Goal: Transaction & Acquisition: Purchase product/service

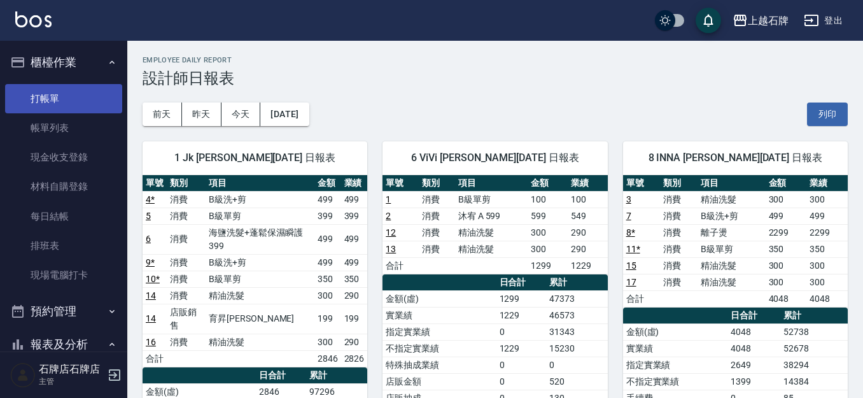
click at [60, 106] on link "打帳單" at bounding box center [63, 98] width 117 height 29
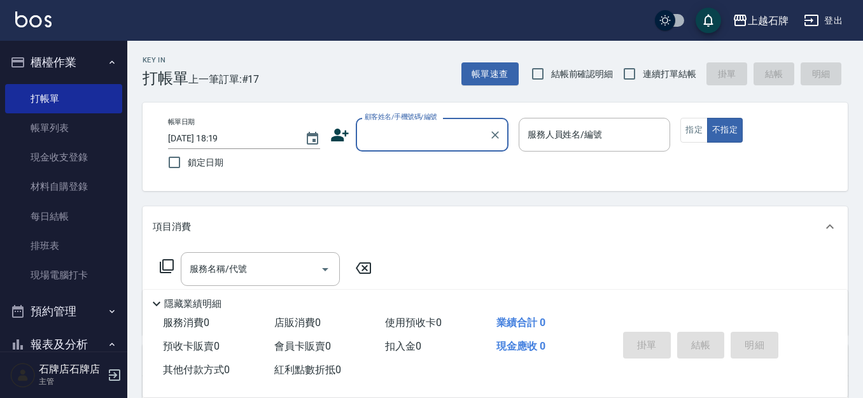
click at [456, 146] on div "顧客姓名/手機號碼/編號" at bounding box center [432, 135] width 153 height 34
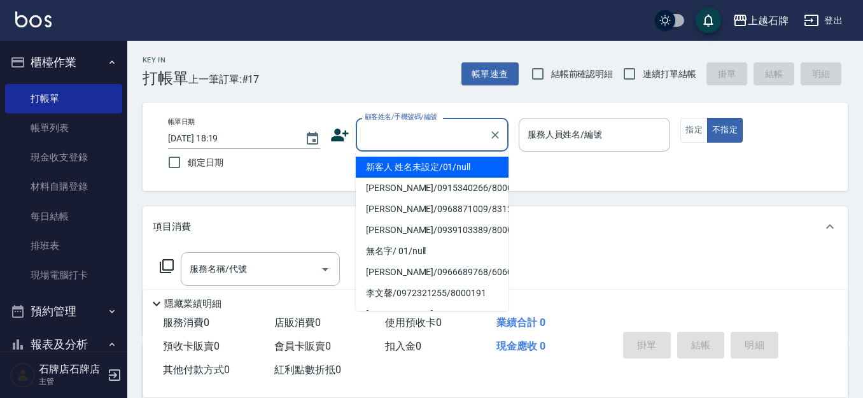
drag, startPoint x: 492, startPoint y: 168, endPoint x: 595, endPoint y: 162, distance: 103.2
click at [491, 168] on li "新客人 姓名未設定/01/null" at bounding box center [432, 166] width 153 height 21
type input "1"
type input "新客人 姓名未設定/01/null"
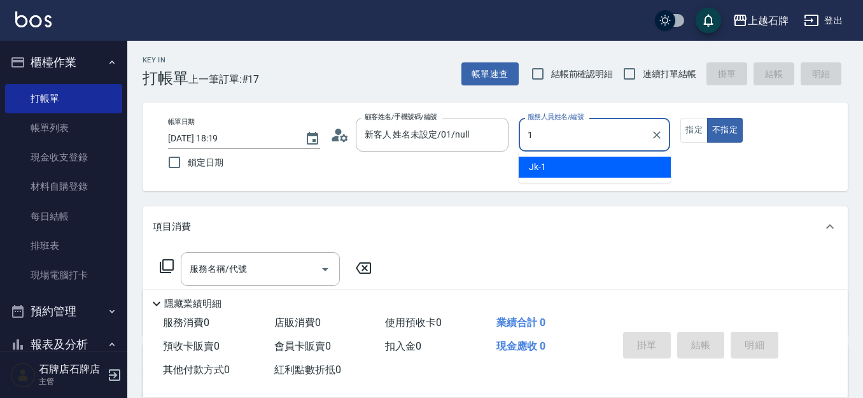
drag, startPoint x: 592, startPoint y: 160, endPoint x: 655, endPoint y: 160, distance: 63.0
click at [591, 160] on div "Jk -1" at bounding box center [594, 166] width 152 height 21
type input "Jk-1"
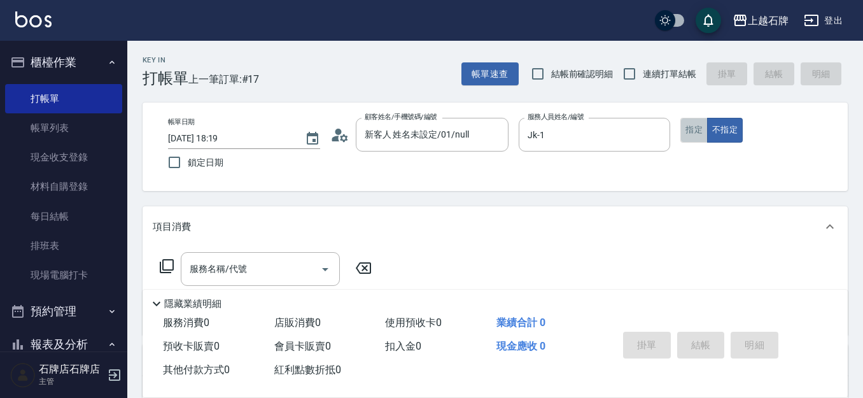
click at [702, 127] on button "指定" at bounding box center [693, 130] width 27 height 25
click at [270, 256] on div "服務名稱/代號" at bounding box center [260, 269] width 159 height 34
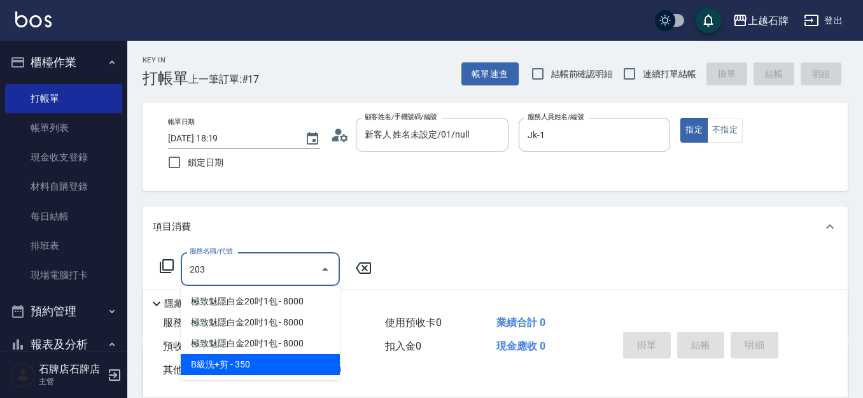
drag, startPoint x: 265, startPoint y: 357, endPoint x: 448, endPoint y: 288, distance: 195.9
click at [285, 351] on ul "極致魅隱白金20吋1包 - 8000 極致魅隱白金20吋1包 - 8000 極致魅隱白金20吋1包 - 8000 B級洗+剪 - 350" at bounding box center [260, 333] width 159 height 94
click at [297, 357] on span "B級洗+剪 - 350" at bounding box center [260, 364] width 159 height 21
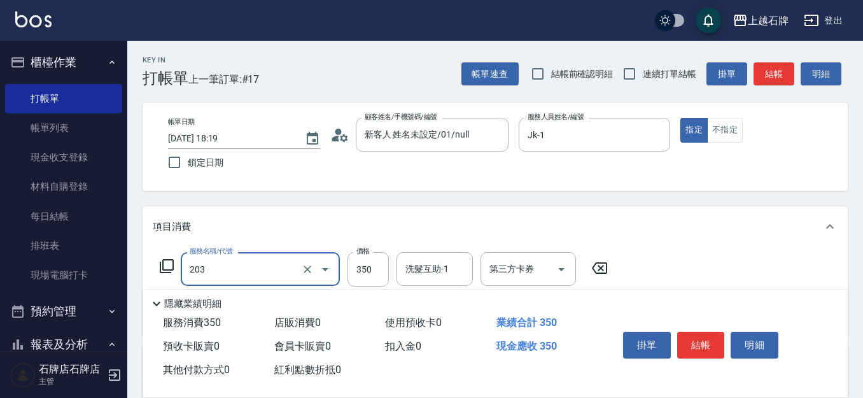
type input "B級洗+剪(203)"
drag, startPoint x: 356, startPoint y: 288, endPoint x: 381, endPoint y: 269, distance: 31.4
click at [379, 270] on div "Key In 打帳單 上一筆訂單:#17 帳單速查 結帳前確認明細 連續打單結帳 掛單 結帳 明細 帳單日期 2025/09/16 18:19 鎖定日期 顧客…" at bounding box center [494, 330] width 735 height 579
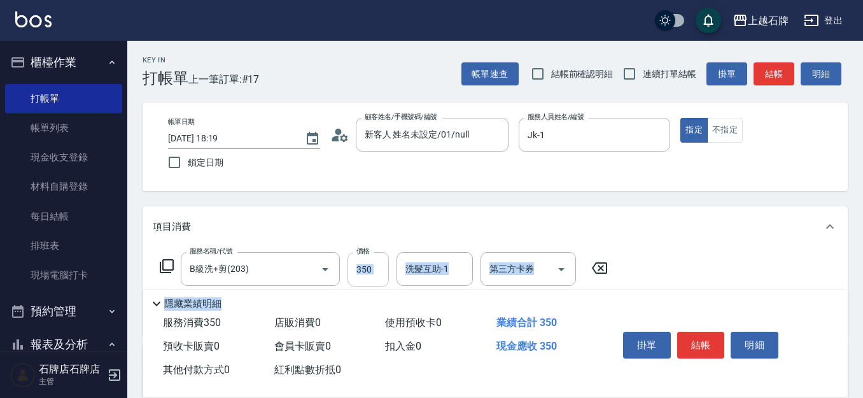
click at [383, 269] on input "350" at bounding box center [367, 269] width 41 height 34
type input "499"
click at [710, 331] on button "結帳" at bounding box center [701, 344] width 48 height 27
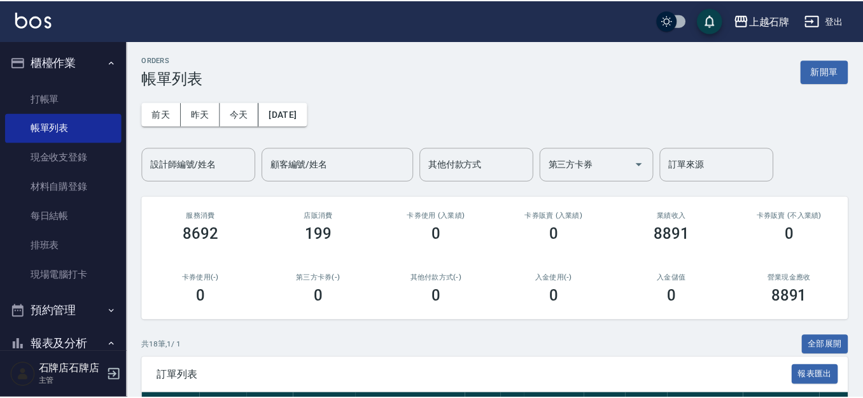
scroll to position [254, 0]
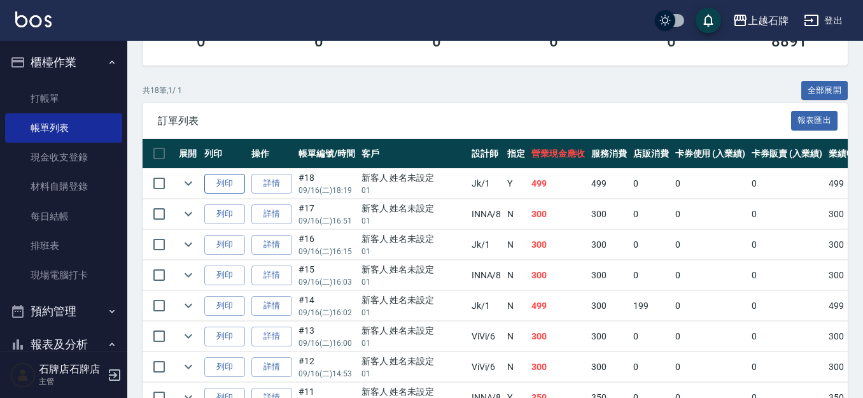
click at [219, 174] on button "列印" at bounding box center [224, 184] width 41 height 20
click at [50, 97] on link "打帳單" at bounding box center [63, 98] width 117 height 29
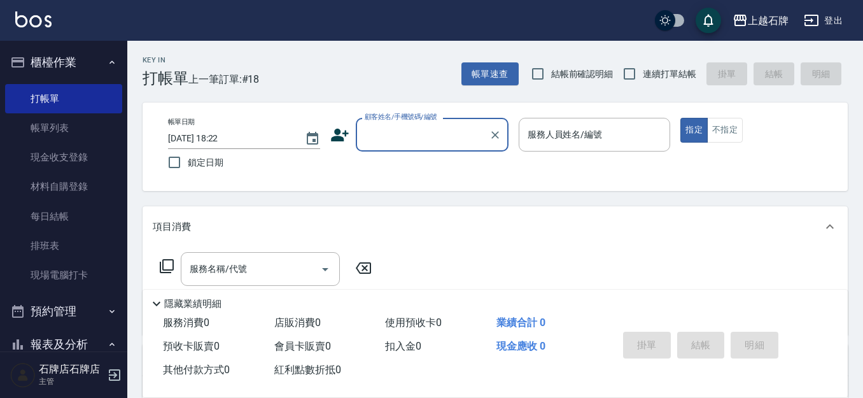
click at [402, 142] on input "顧客姓名/手機號碼/編號" at bounding box center [422, 134] width 122 height 22
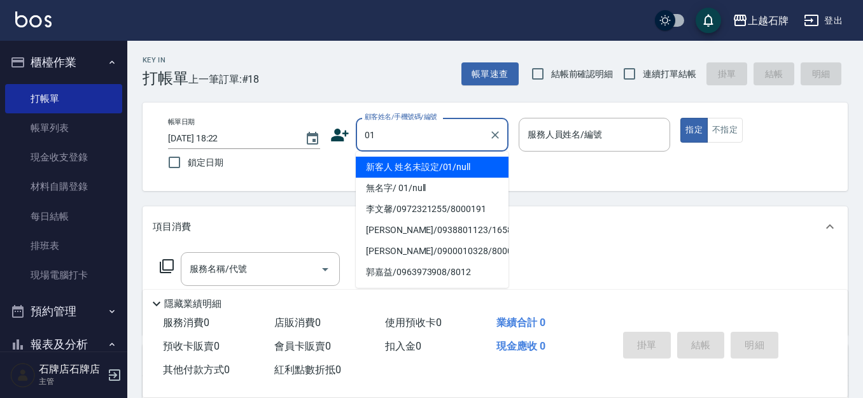
type input "新客人 姓名未設定/01/null"
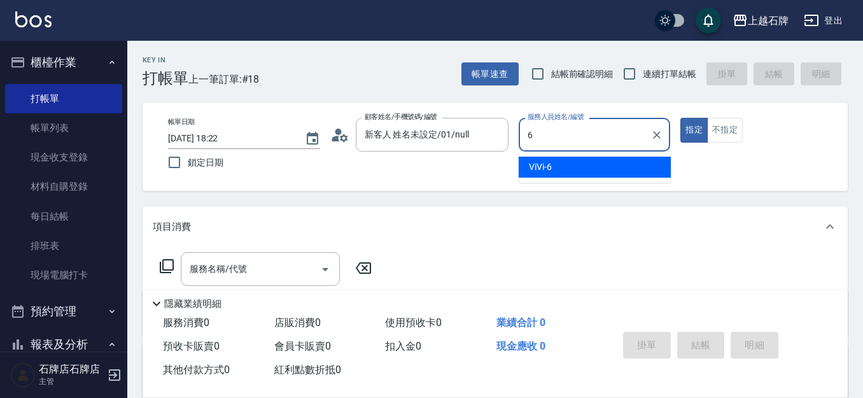
type input "ViVi-6"
type button "true"
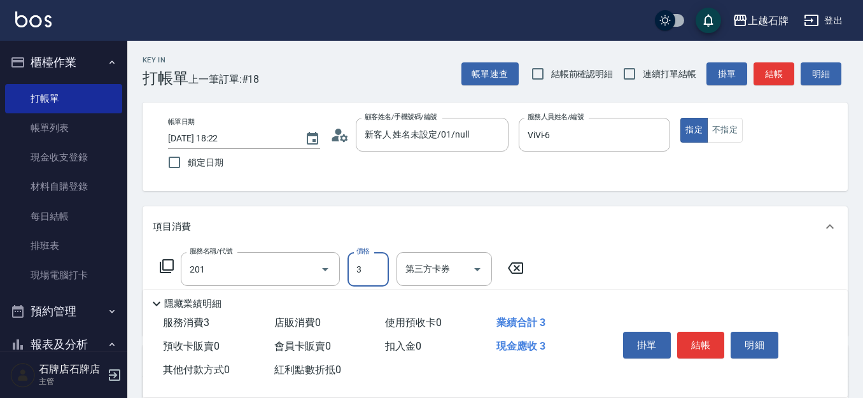
type input "B級單剪(201)"
type input "350"
click at [767, 76] on button "結帳" at bounding box center [773, 74] width 41 height 24
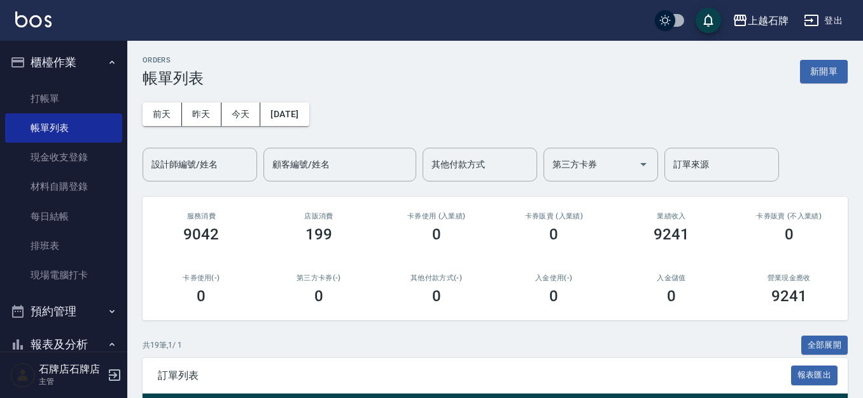
scroll to position [64, 0]
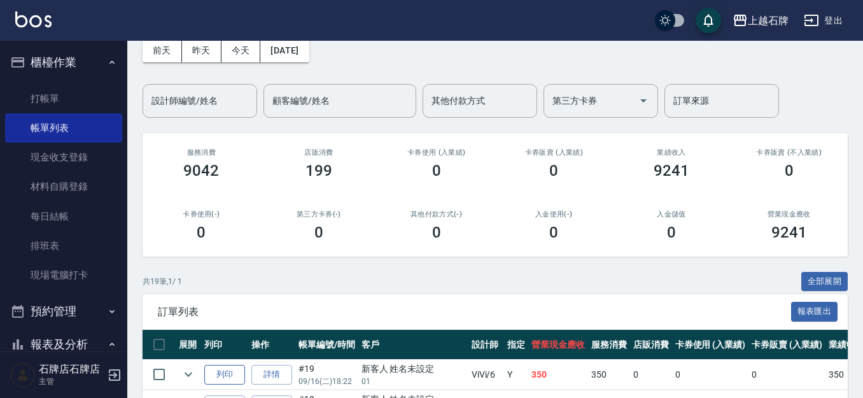
click at [244, 371] on button "列印" at bounding box center [224, 374] width 41 height 20
click at [75, 104] on link "打帳單" at bounding box center [63, 98] width 117 height 29
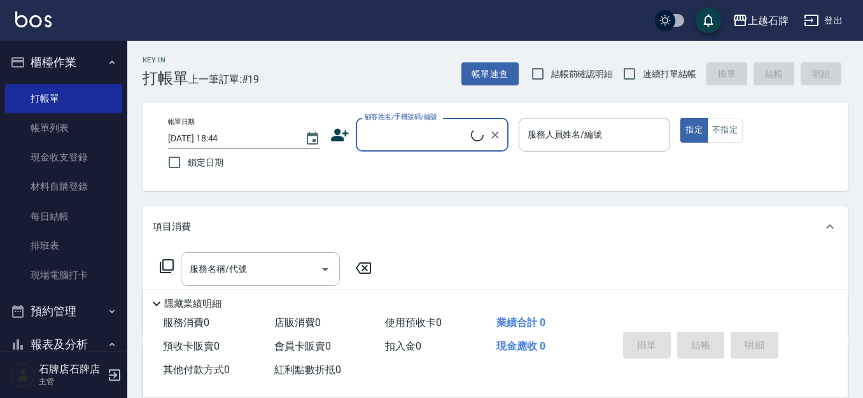
click at [459, 147] on div "顧客姓名/手機號碼/編號" at bounding box center [432, 135] width 153 height 34
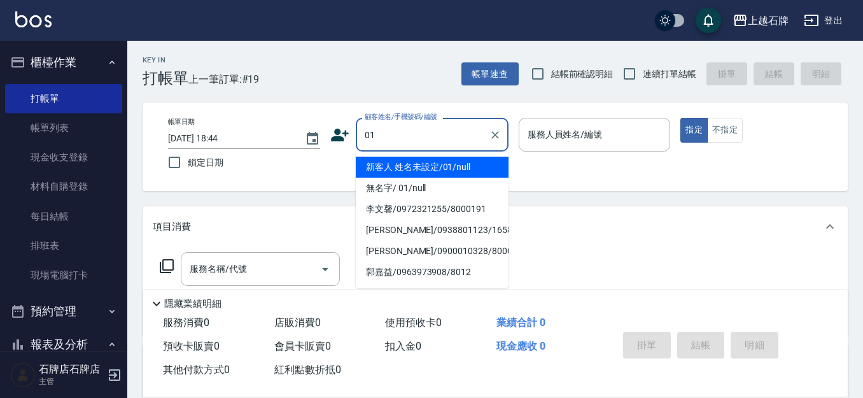
type input "新客人 姓名未設定/01/null"
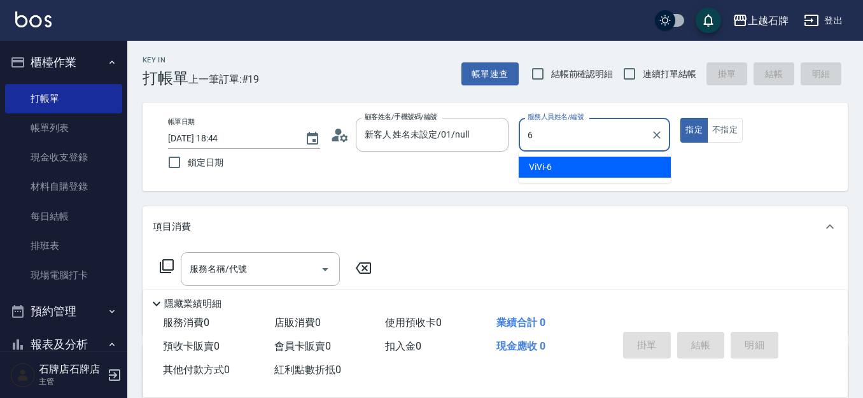
type input "ViVi-6"
type button "true"
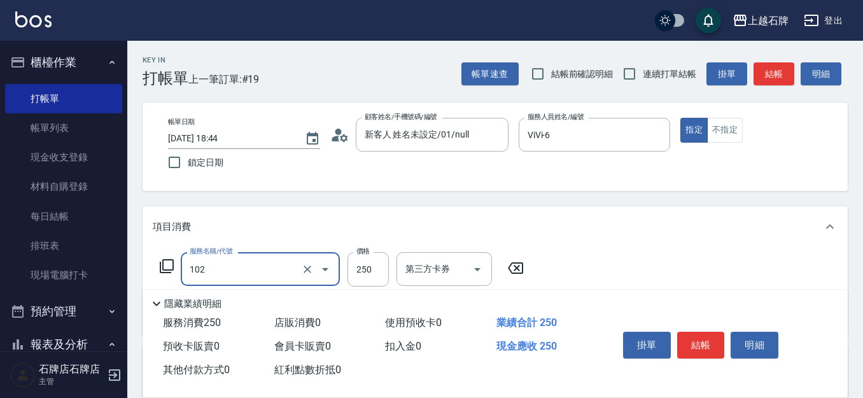
type input "精油洗髮(102)"
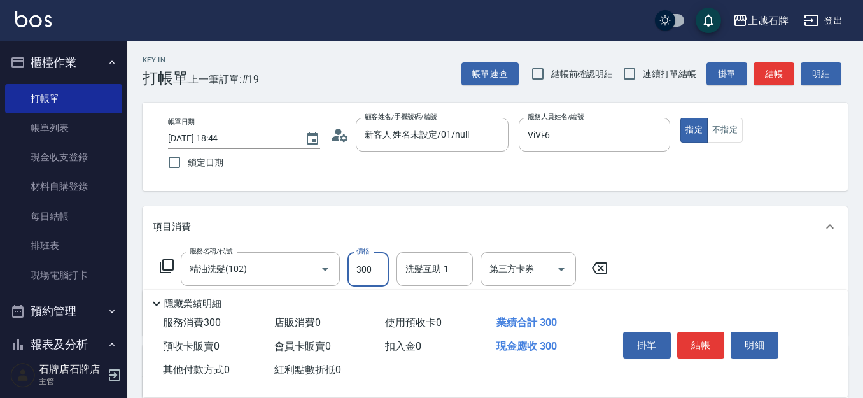
type input "300"
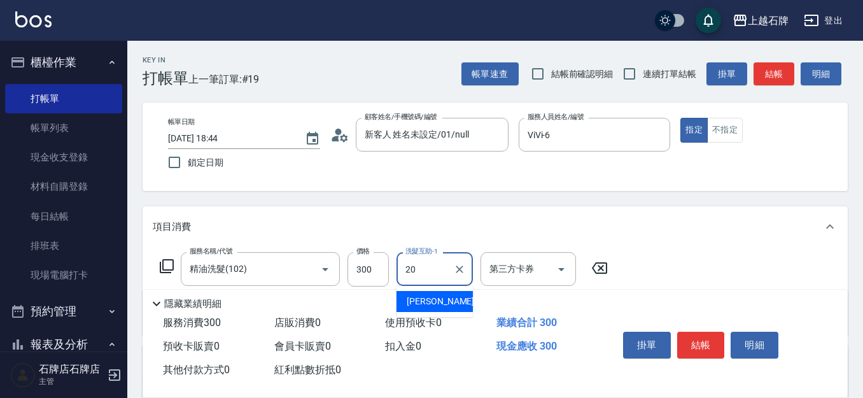
type input "彥伶-20"
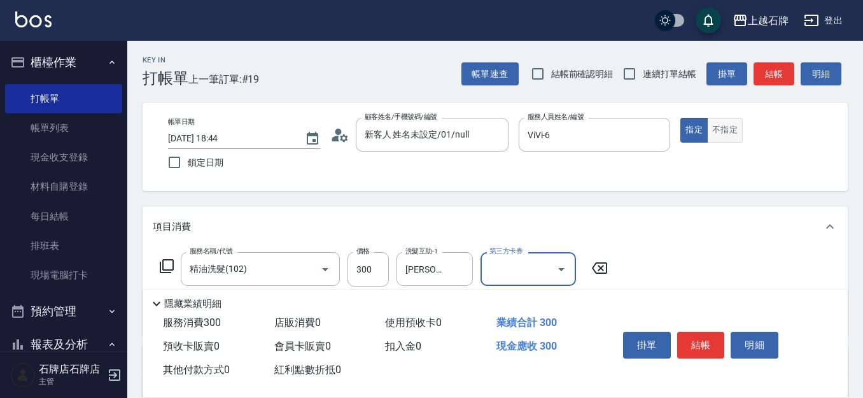
click at [723, 135] on button "不指定" at bounding box center [725, 130] width 36 height 25
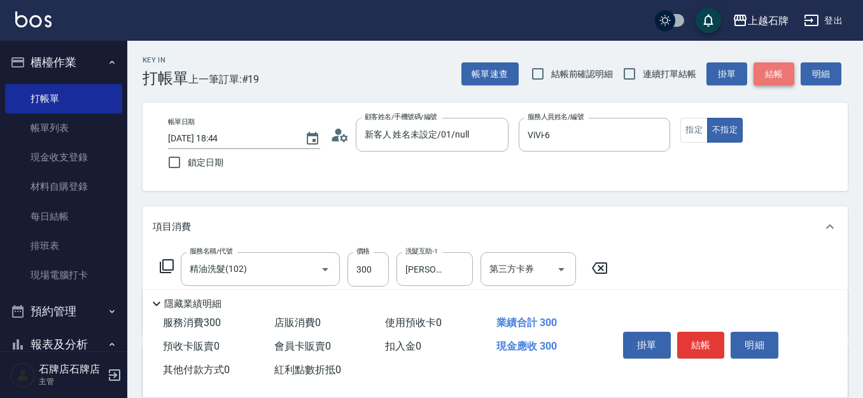
click at [787, 67] on button "結帳" at bounding box center [773, 74] width 41 height 24
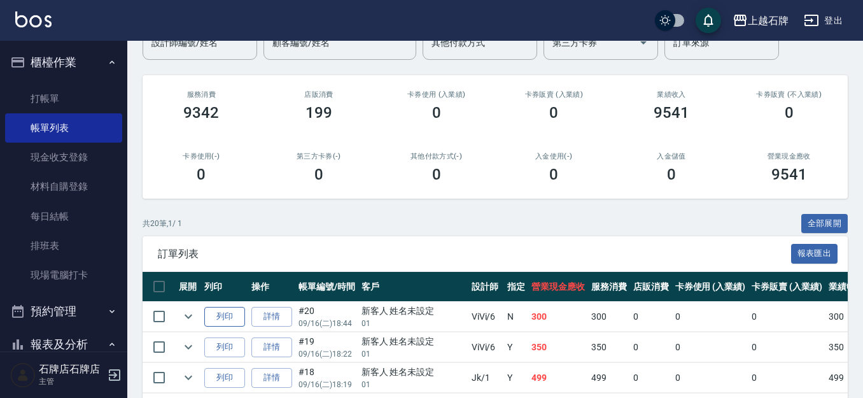
scroll to position [127, 0]
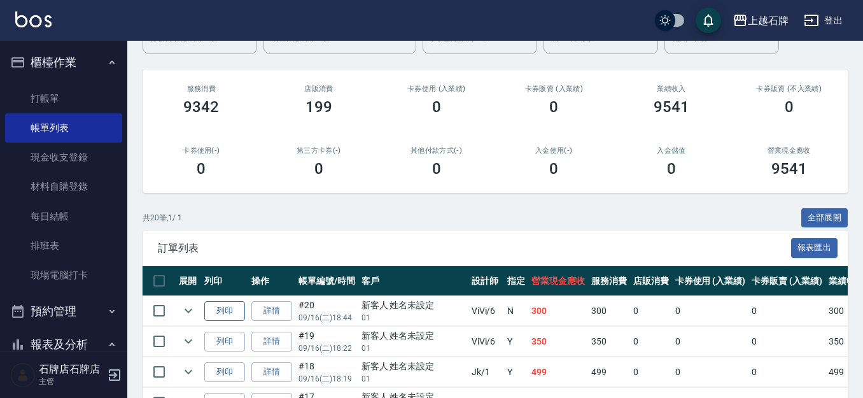
click at [228, 309] on button "列印" at bounding box center [224, 311] width 41 height 20
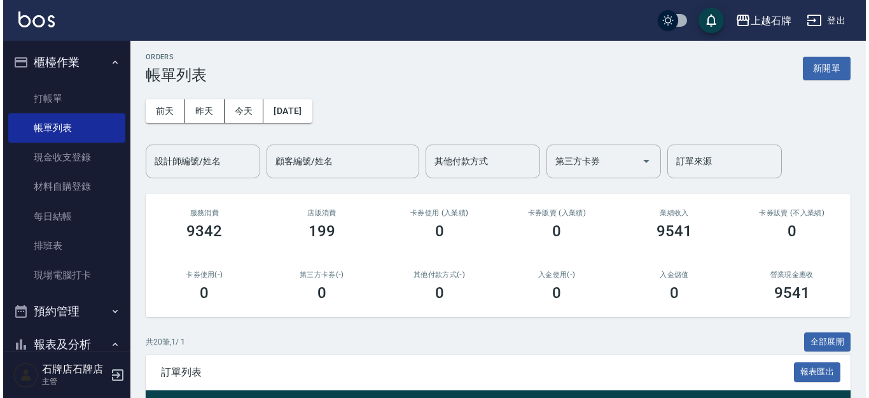
scroll to position [0, 0]
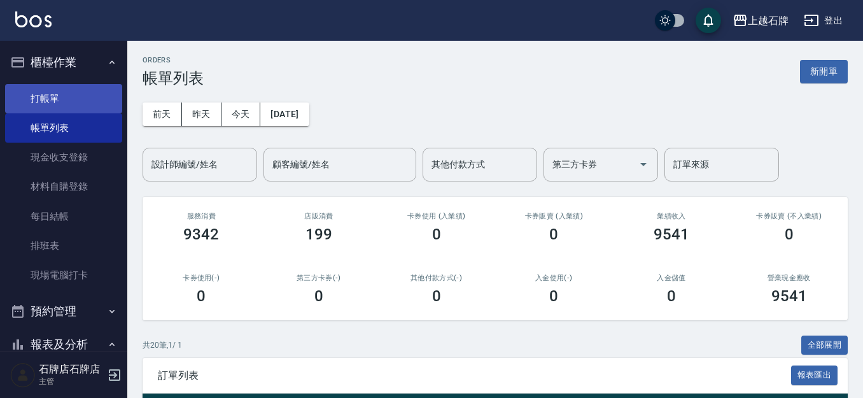
click at [31, 83] on ul "打帳單 帳單列表 現金收支登錄 材料自購登錄 每日結帳 排班表 現場電腦打卡" at bounding box center [63, 187] width 117 height 216
click at [31, 100] on link "打帳單" at bounding box center [63, 98] width 117 height 29
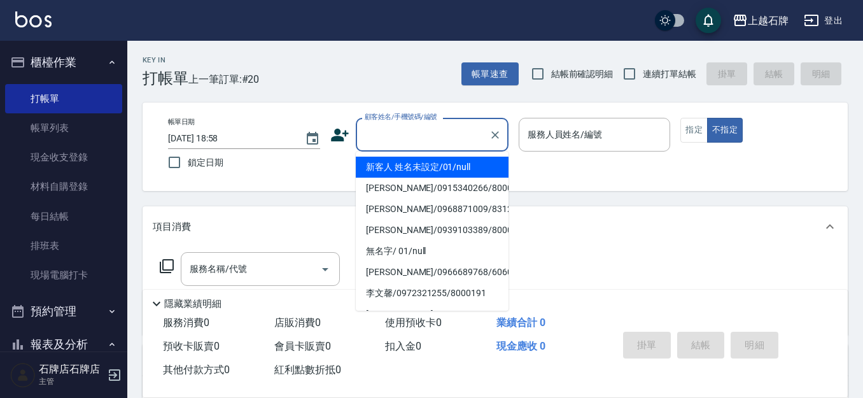
click at [472, 139] on input "顧客姓名/手機號碼/編號" at bounding box center [422, 134] width 122 height 22
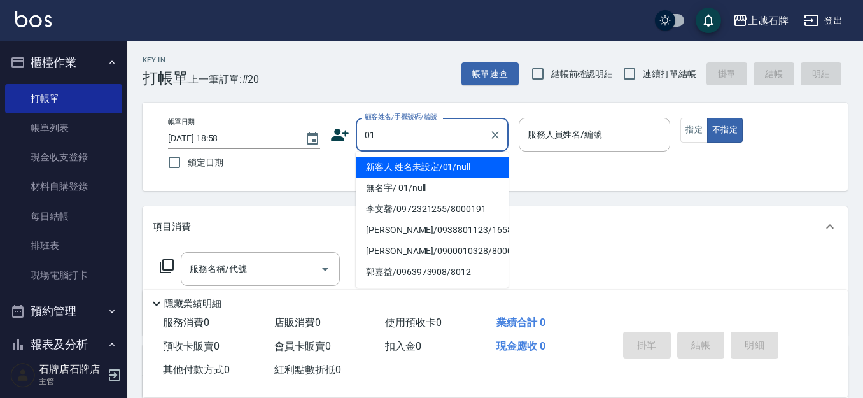
type input "01"
type input "6"
type input "新客人 姓名未設定/01/null"
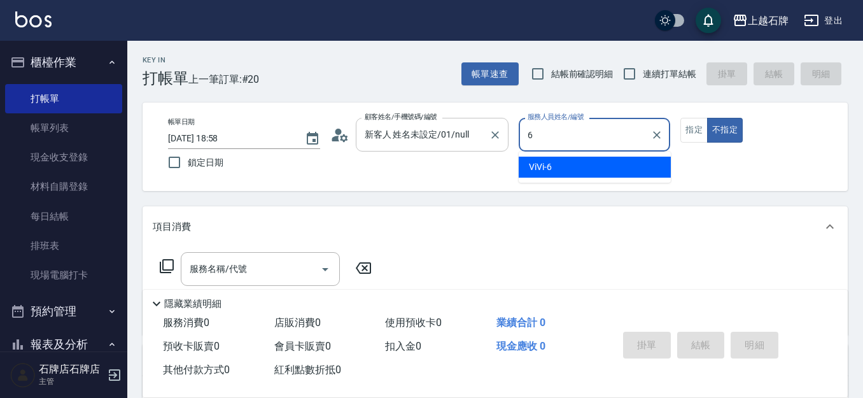
type input "ViVi-6"
type button "false"
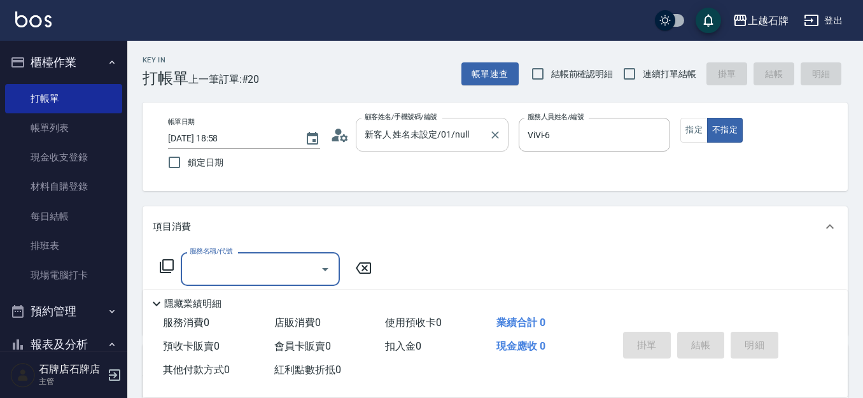
type input "1"
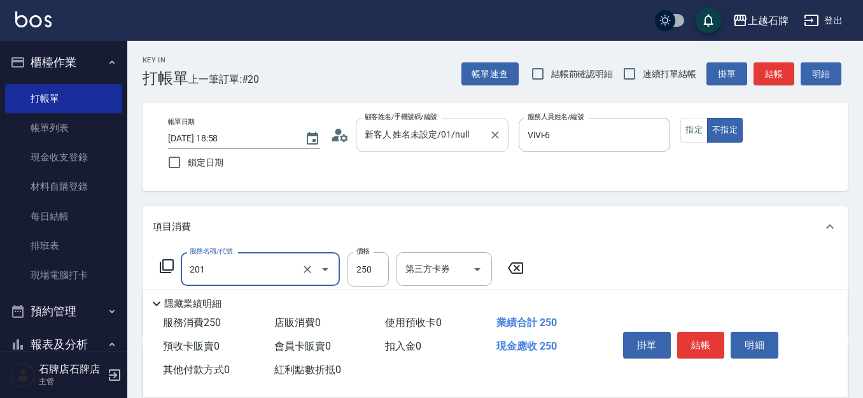
type input "B級單剪(201)"
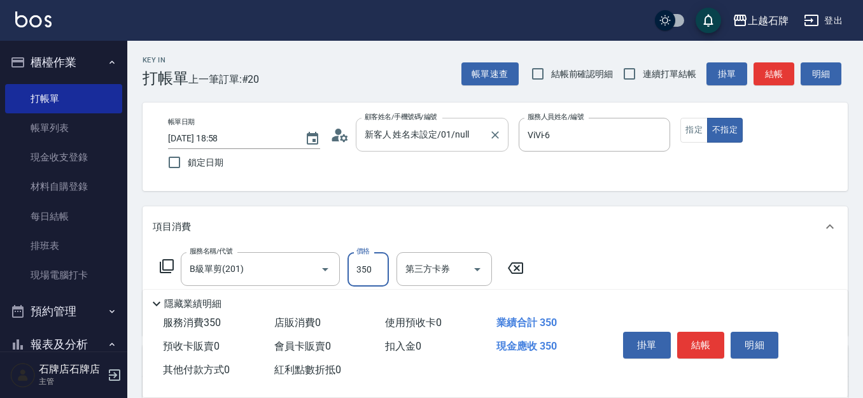
type input "350"
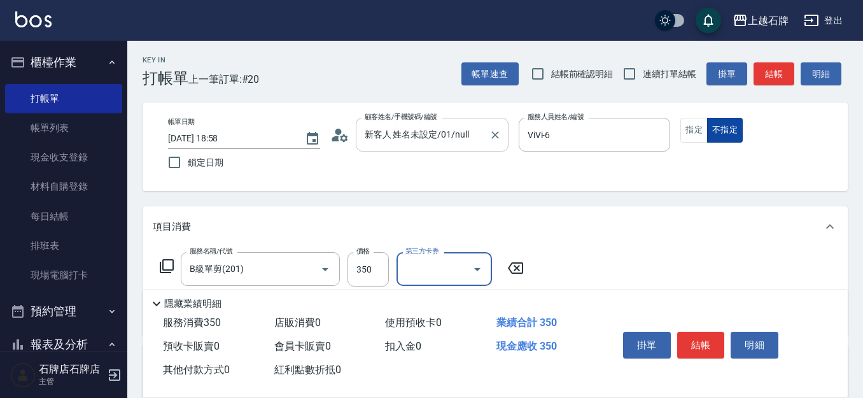
drag, startPoint x: 695, startPoint y: 123, endPoint x: 709, endPoint y: 120, distance: 13.6
click at [695, 122] on button "指定" at bounding box center [693, 130] width 27 height 25
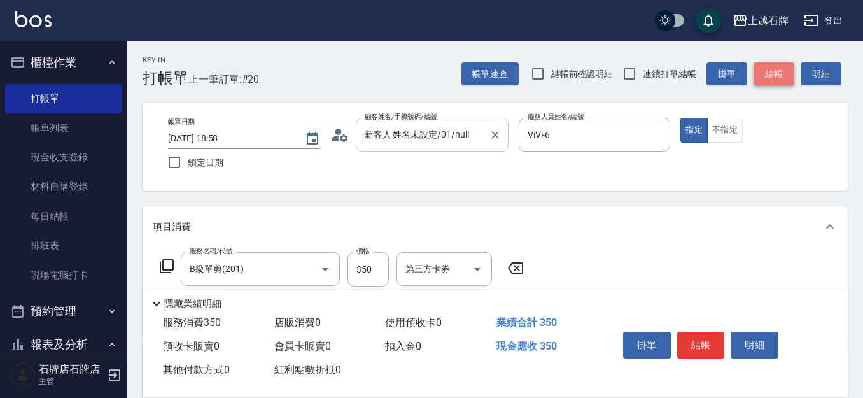
click at [774, 74] on button "結帳" at bounding box center [773, 74] width 41 height 24
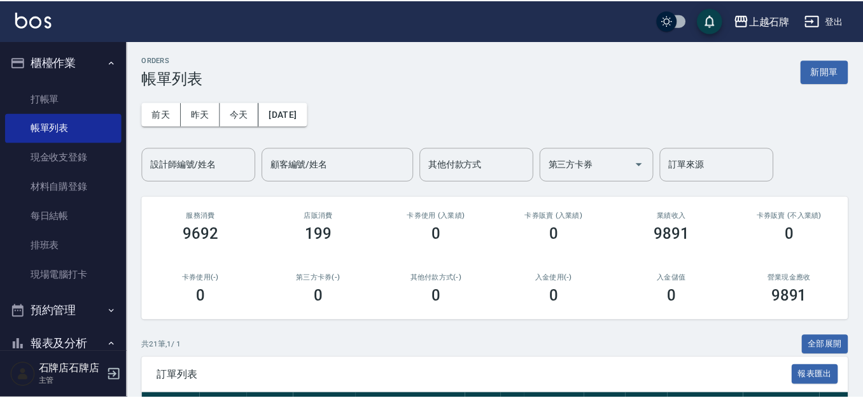
scroll to position [191, 0]
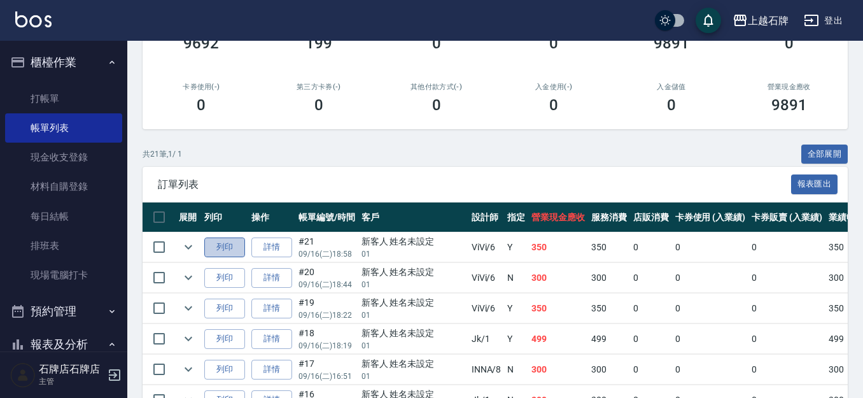
click at [221, 247] on button "列印" at bounding box center [224, 247] width 41 height 20
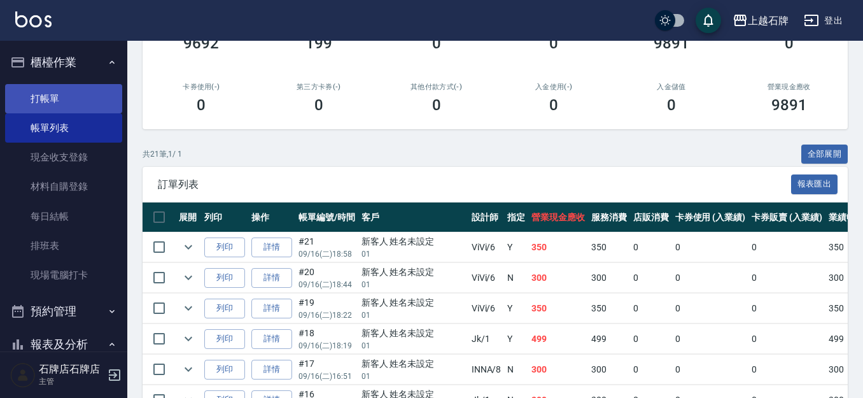
click at [22, 98] on link "打帳單" at bounding box center [63, 98] width 117 height 29
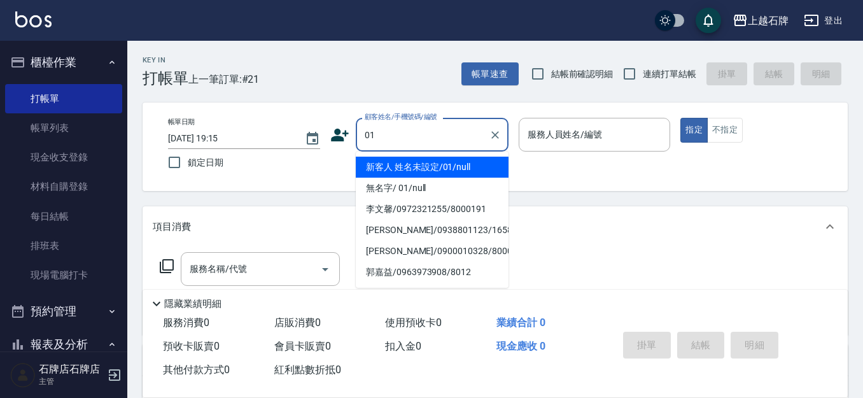
type input "新客人 姓名未設定/01/null"
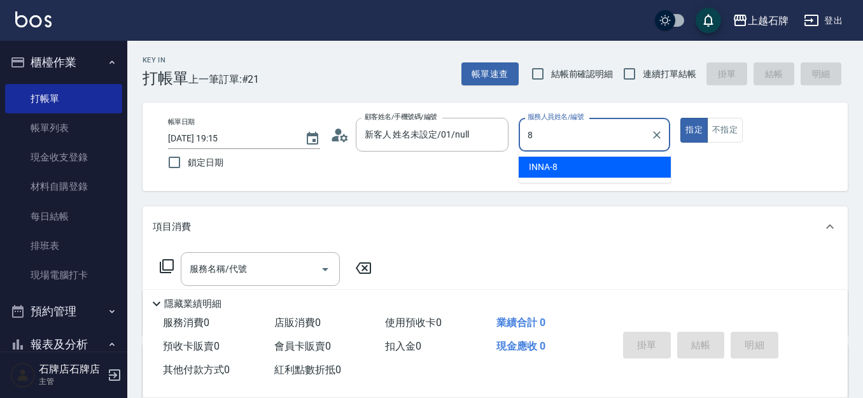
type input "INNA-8"
type button "true"
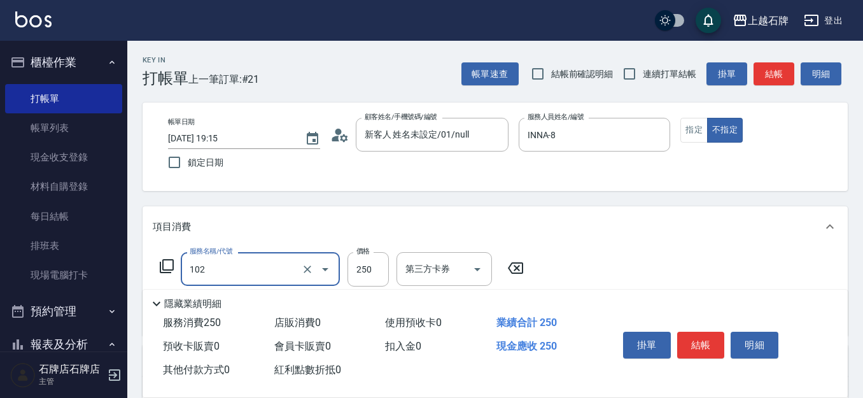
type input "精油洗髮(102)"
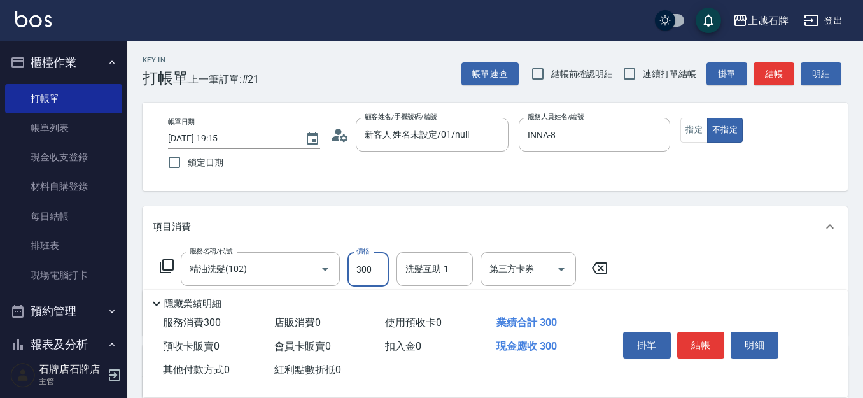
type input "300"
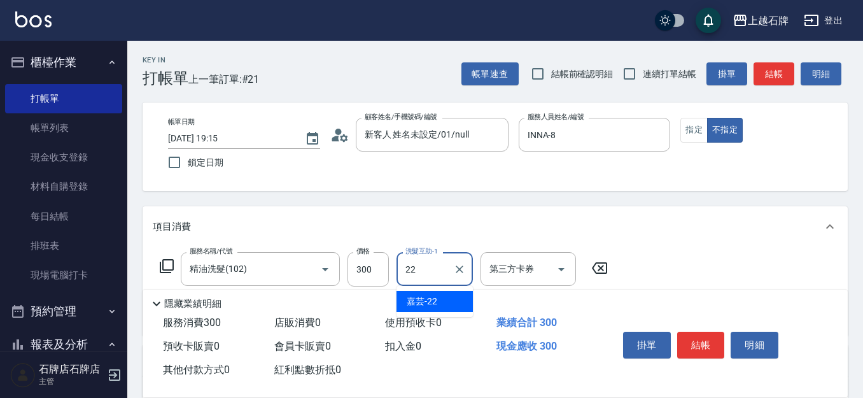
type input "2"
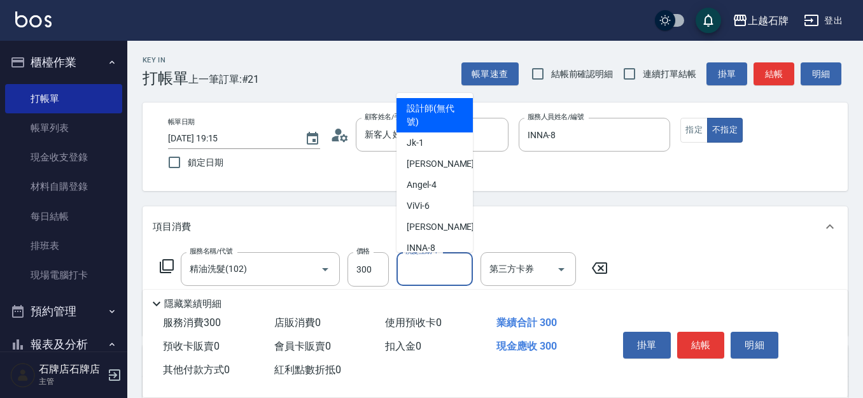
click at [716, 342] on button "結帳" at bounding box center [701, 344] width 48 height 27
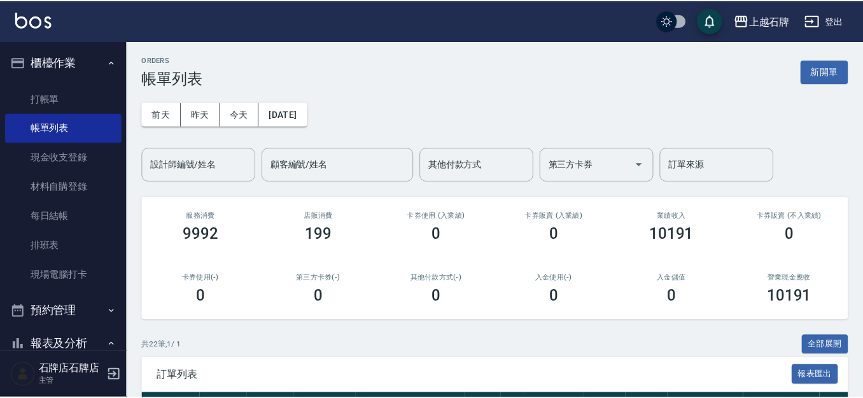
scroll to position [191, 0]
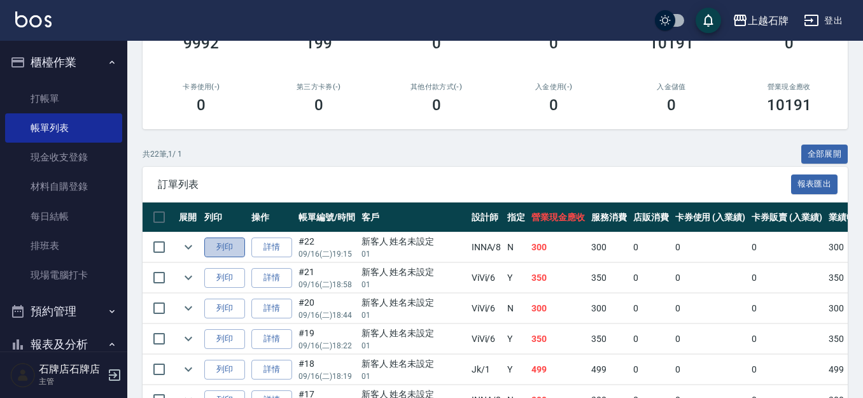
click at [211, 246] on button "列印" at bounding box center [224, 247] width 41 height 20
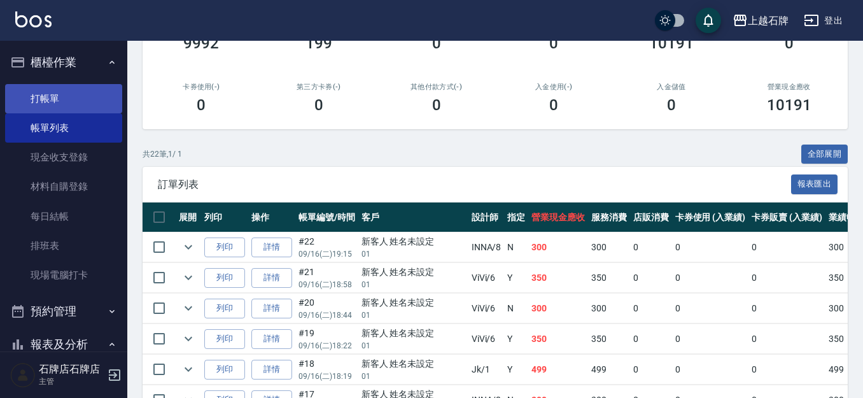
click at [18, 97] on link "打帳單" at bounding box center [63, 98] width 117 height 29
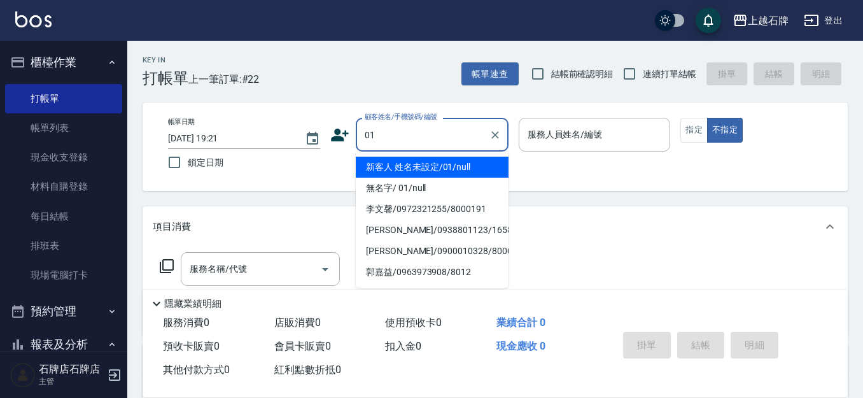
type input "新客人 姓名未設定/01/null"
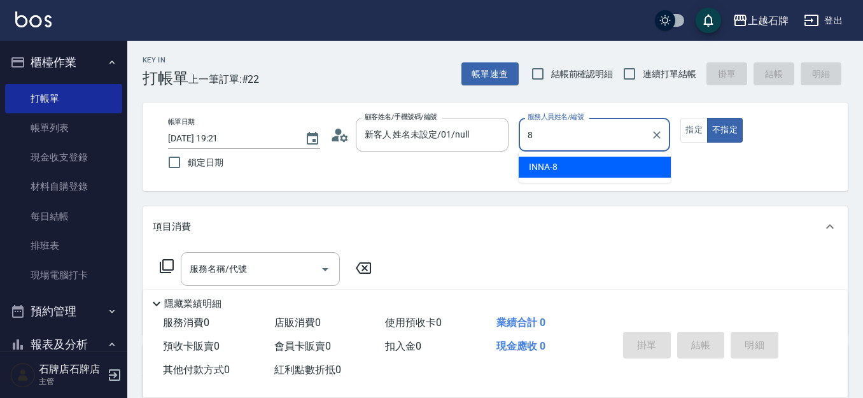
type input "INNA-8"
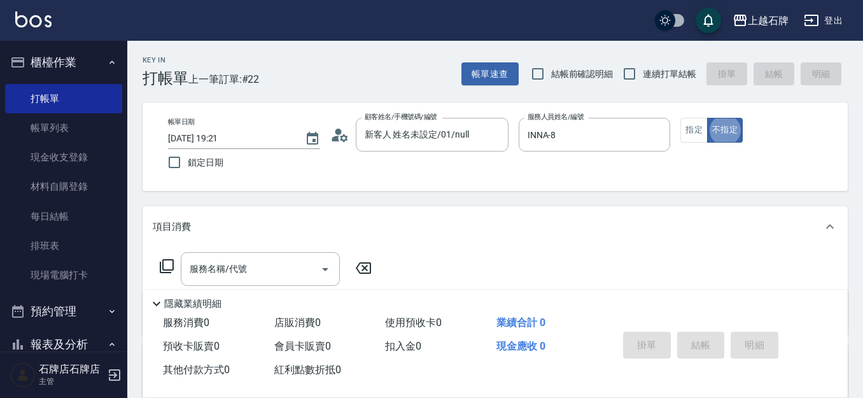
type button "false"
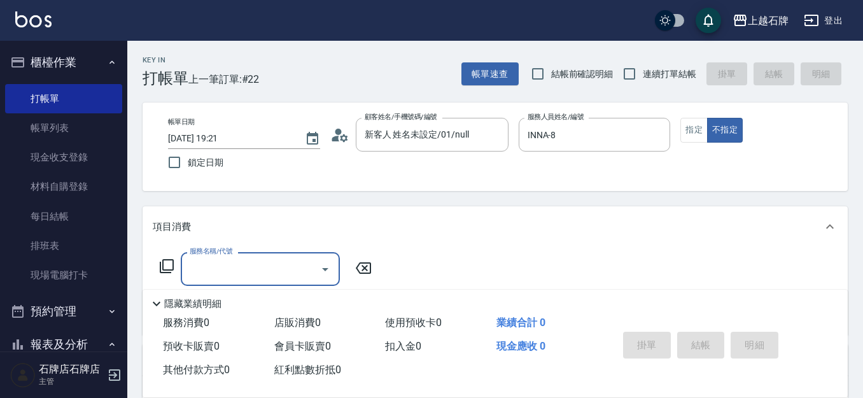
click at [319, 267] on icon "Open" at bounding box center [324, 268] width 15 height 15
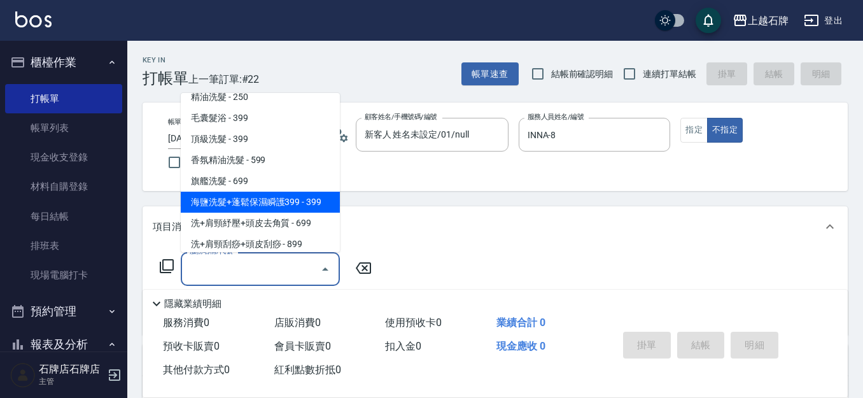
scroll to position [64, 0]
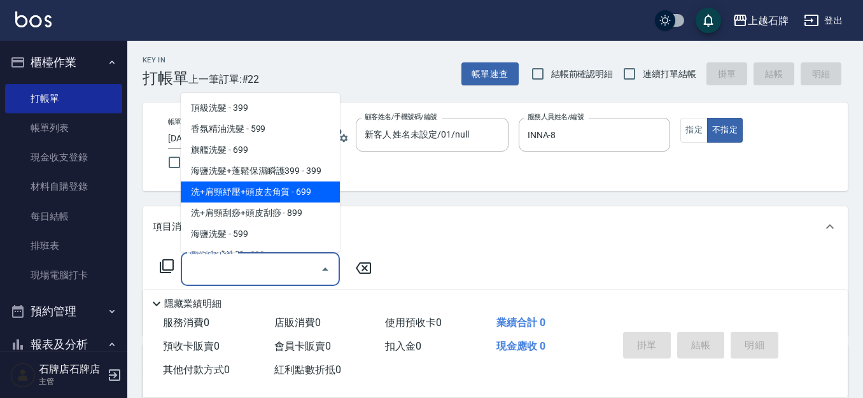
click at [295, 194] on span "洗+肩頸紓壓+頭皮去角質 - 699" at bounding box center [260, 191] width 159 height 21
type input "洗+肩頸紓壓+頭皮去角質(108)"
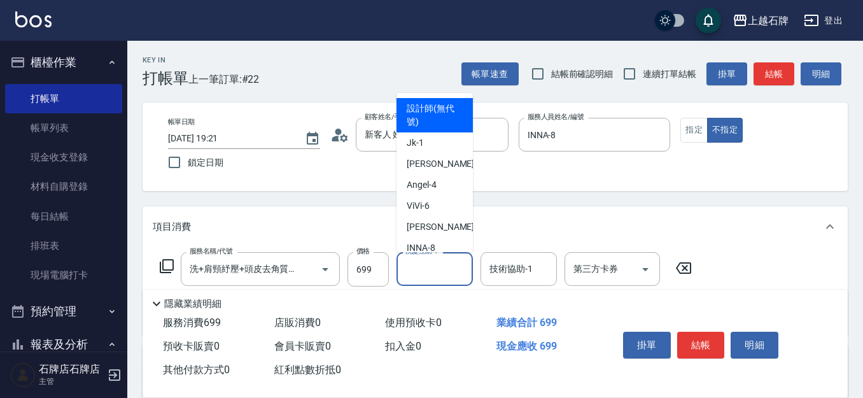
click at [422, 263] on input "洗髮互助-1" at bounding box center [434, 269] width 65 height 22
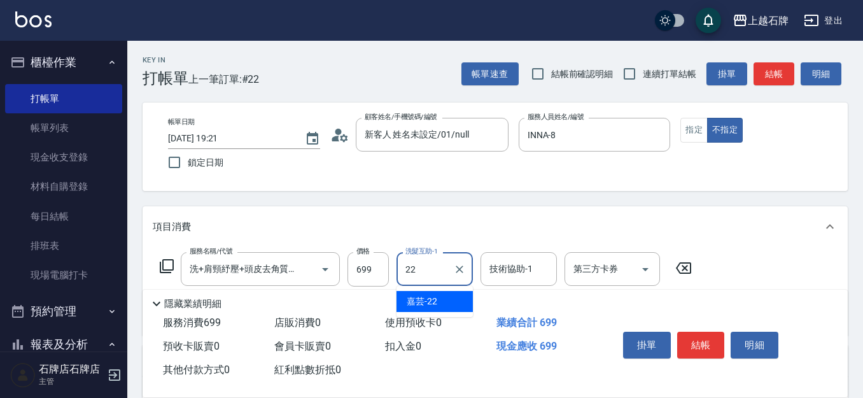
type input "嘉芸-22"
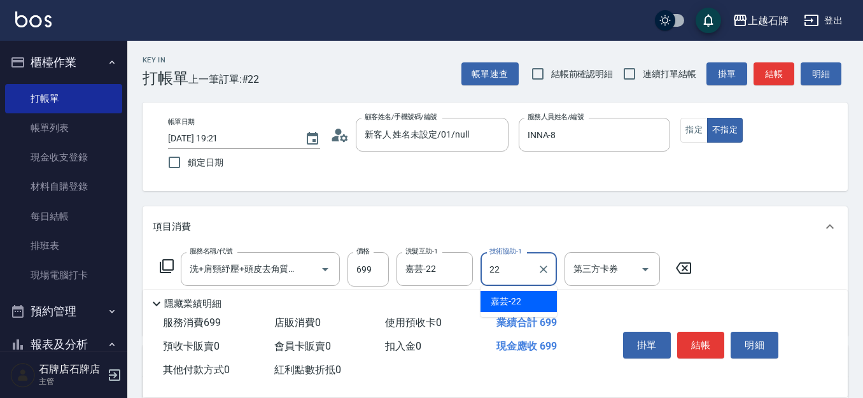
type input "嘉芸-22"
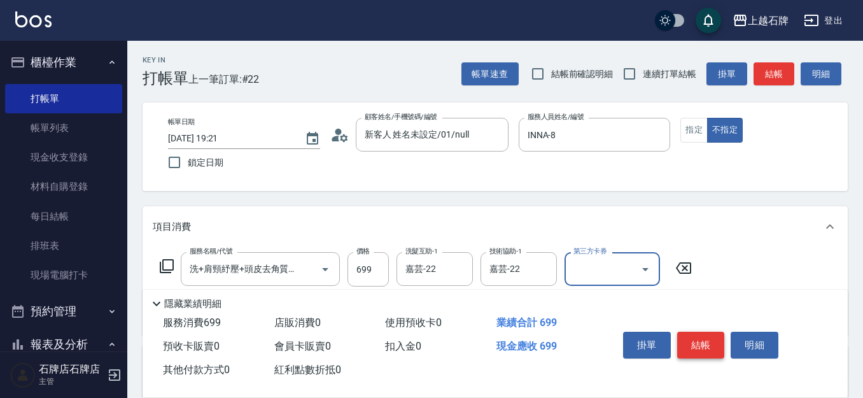
click at [702, 342] on button "結帳" at bounding box center [701, 344] width 48 height 27
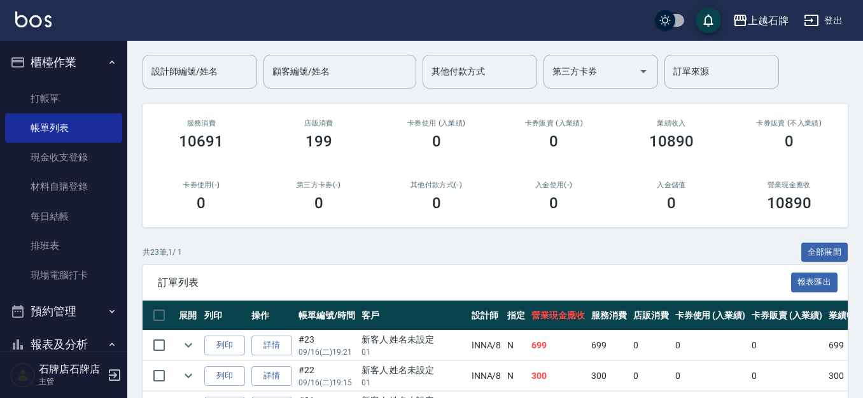
scroll to position [127, 0]
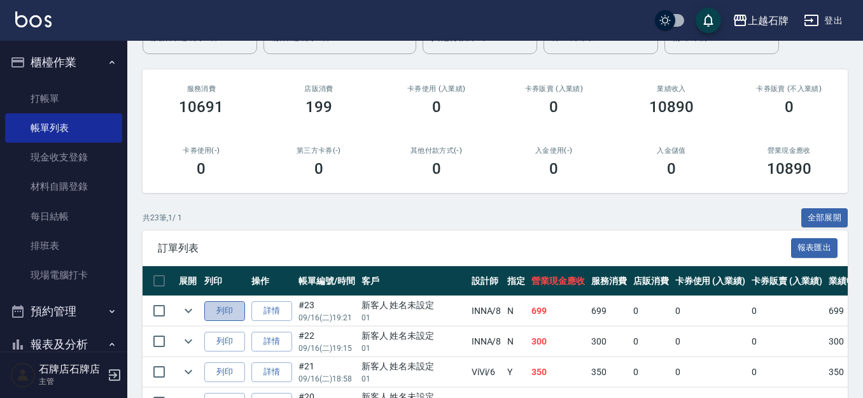
click at [233, 308] on button "列印" at bounding box center [224, 311] width 41 height 20
click at [244, 336] on button "列印" at bounding box center [224, 341] width 41 height 20
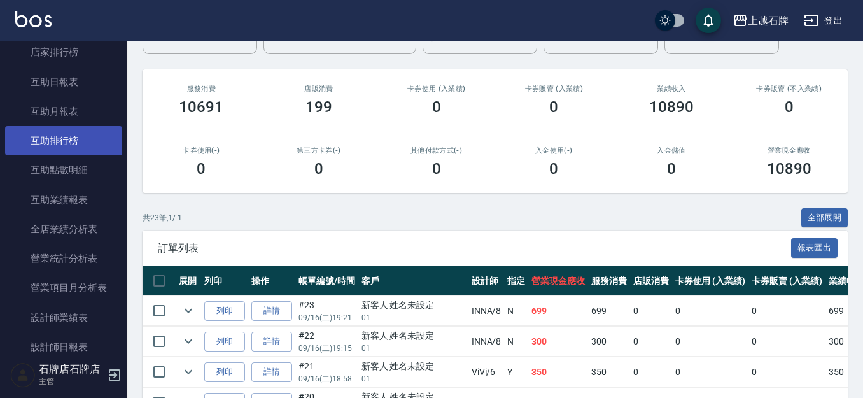
scroll to position [509, 0]
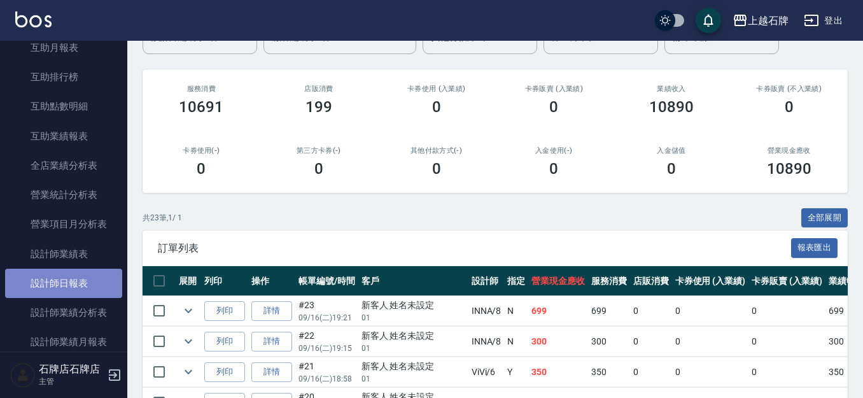
click at [78, 284] on link "設計師日報表" at bounding box center [63, 282] width 117 height 29
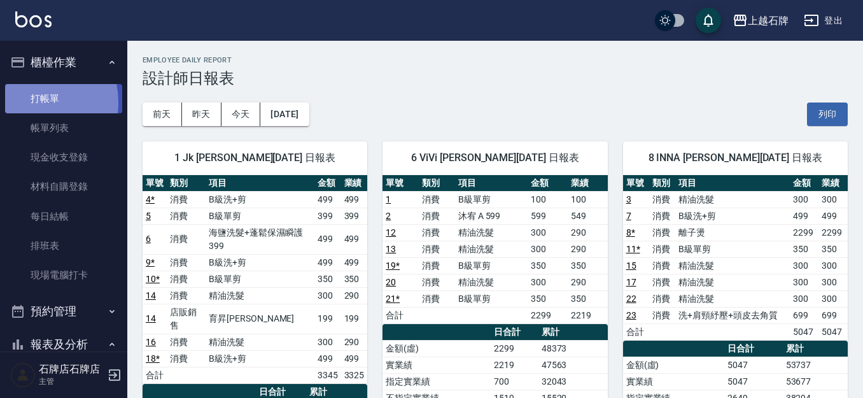
click at [30, 102] on link "打帳單" at bounding box center [63, 98] width 117 height 29
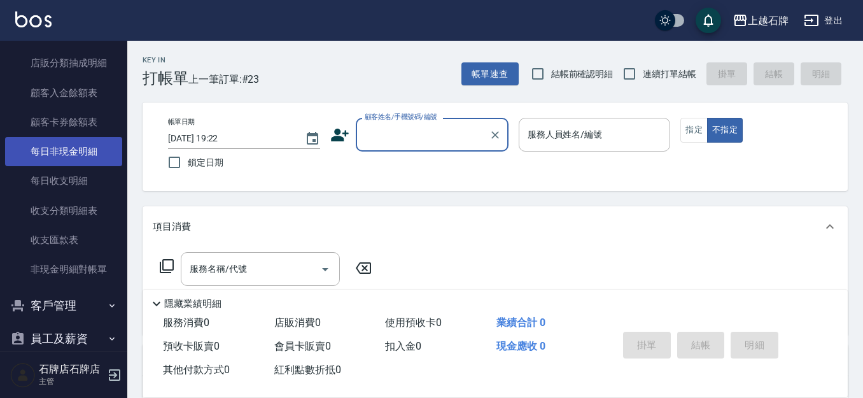
scroll to position [1107, 0]
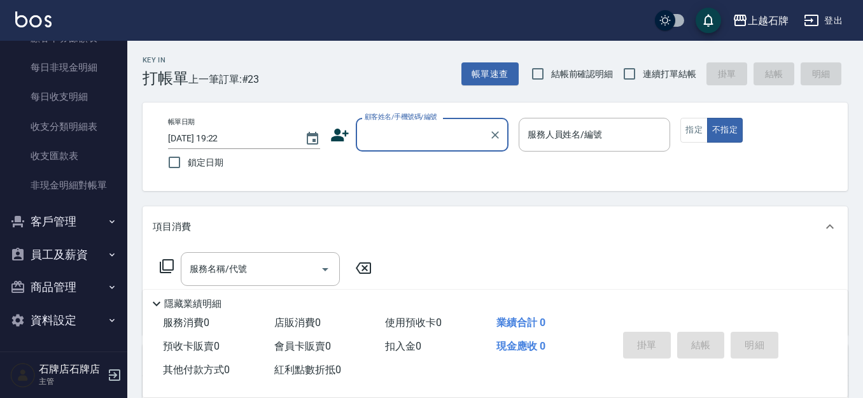
click at [32, 223] on button "客戶管理" at bounding box center [63, 221] width 117 height 33
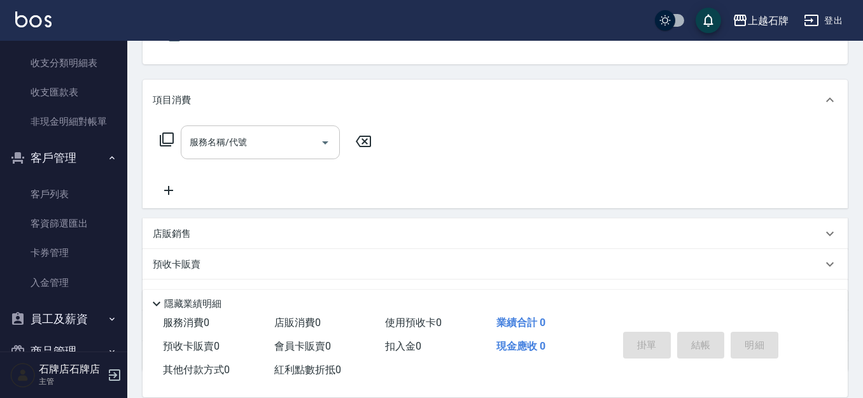
scroll to position [127, 0]
click at [189, 232] on p "店販銷售" at bounding box center [172, 232] width 38 height 13
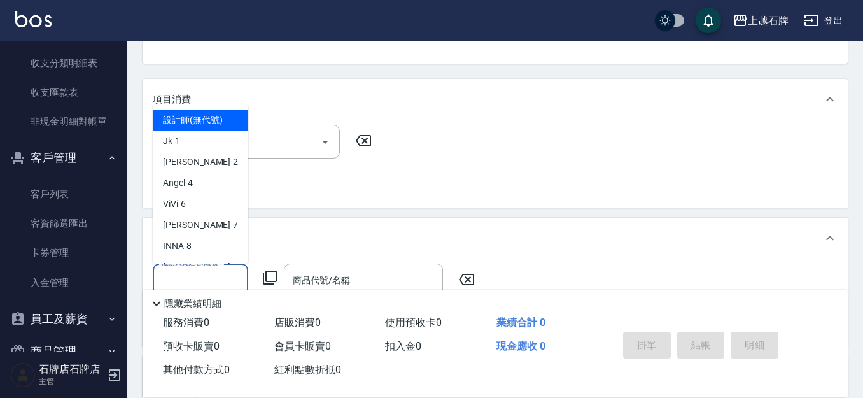
click at [225, 276] on input "服務人員姓名/編號" at bounding box center [200, 280] width 84 height 22
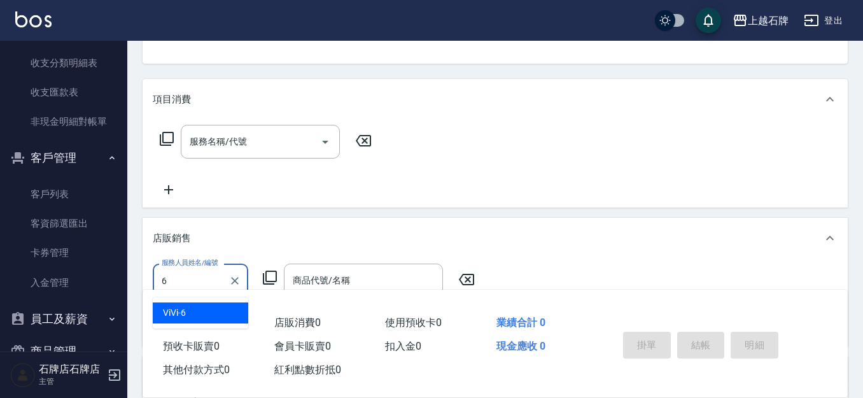
type input "ViVi-6"
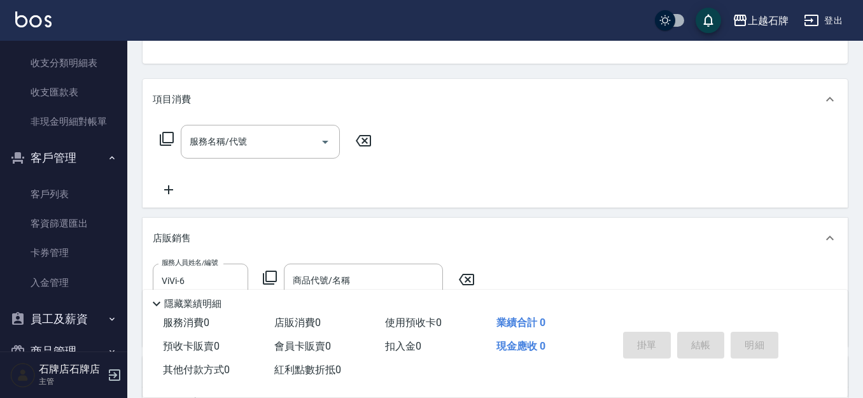
click at [272, 276] on icon at bounding box center [269, 277] width 15 height 15
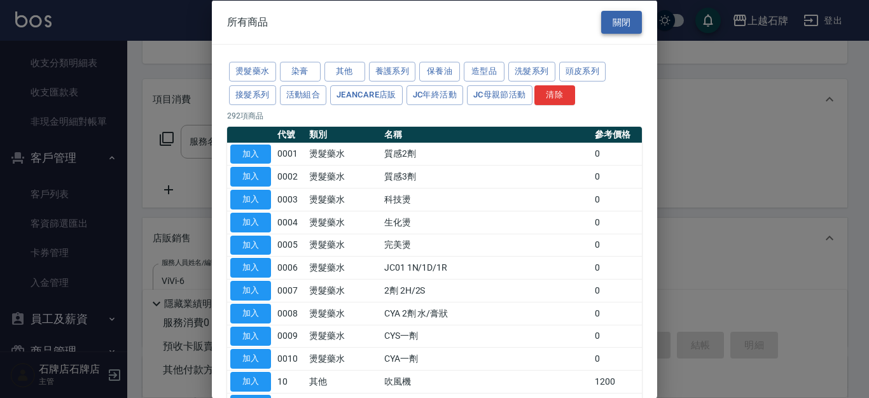
click at [601, 16] on button "關閉" at bounding box center [621, 22] width 41 height 24
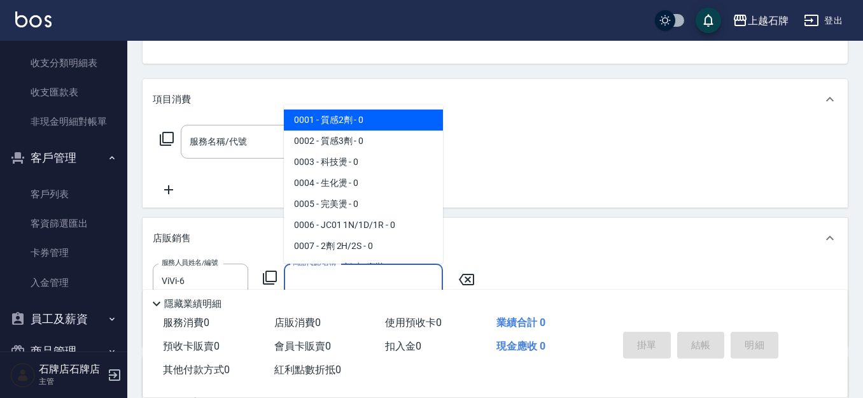
click at [380, 270] on input "商品代號/名稱" at bounding box center [363, 280] width 148 height 22
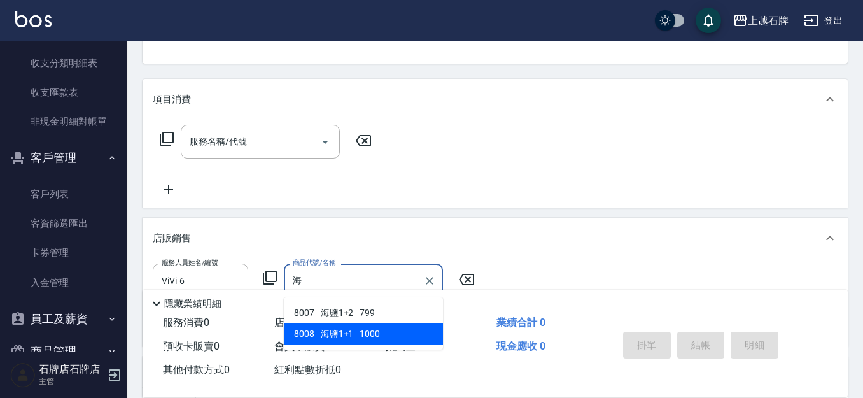
click at [323, 333] on span "8008 - 海鹽1+1 - 1000" at bounding box center [363, 333] width 159 height 21
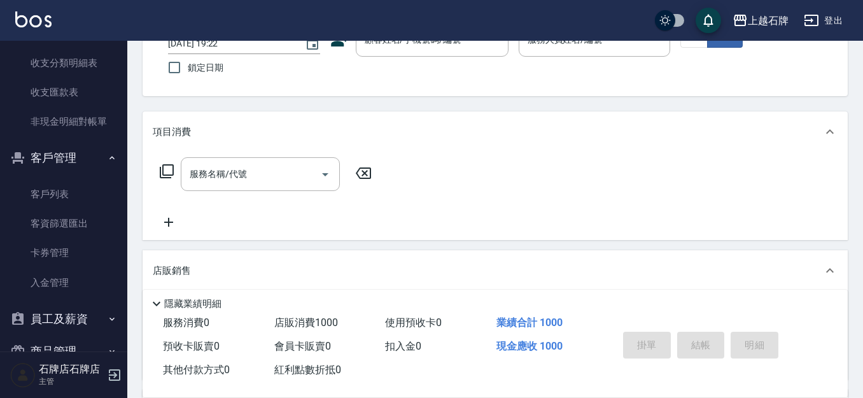
scroll to position [64, 0]
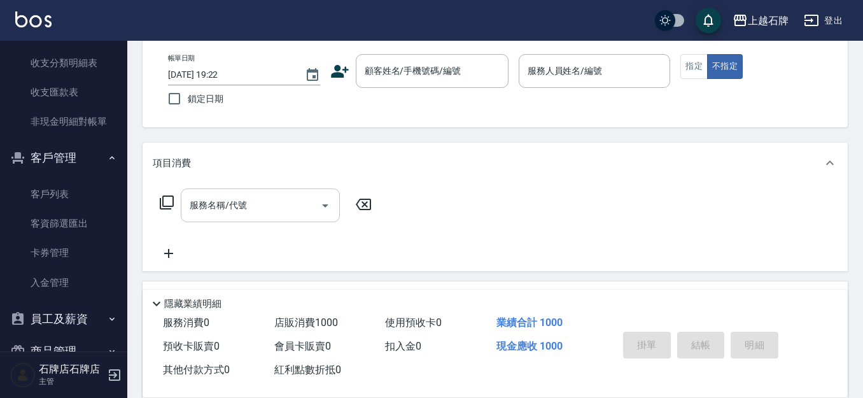
click at [185, 197] on div "服務名稱/代號" at bounding box center [260, 205] width 159 height 34
type input "海鹽1+1"
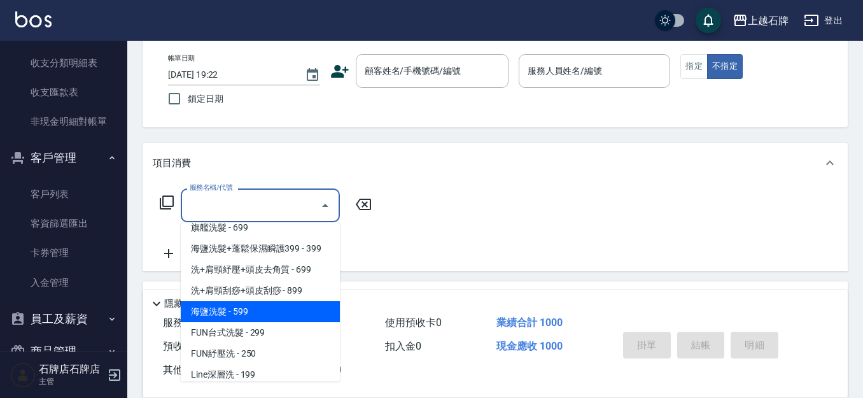
scroll to position [127, 0]
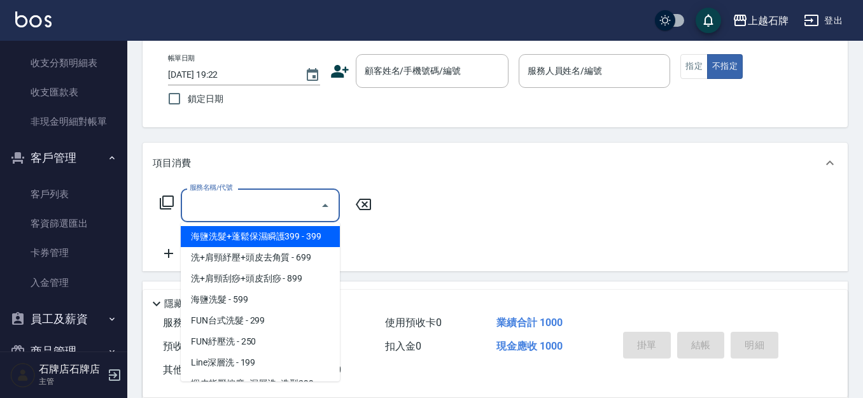
click at [303, 229] on span "海鹽洗髮+蓬鬆保濕瞬護399 - 399" at bounding box center [260, 236] width 159 height 21
type input "海鹽洗髮+蓬鬆保濕瞬護399(107)"
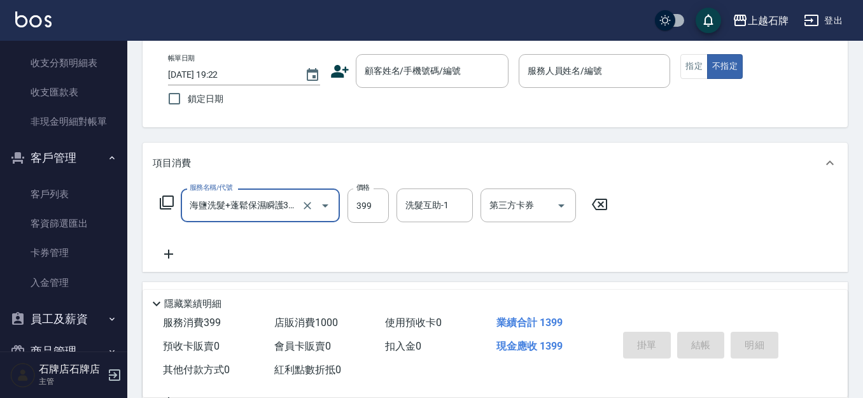
click at [427, 187] on div "服務名稱/代號 海鹽洗髮+蓬鬆保濕瞬護399(107) 服務名稱/代號 價格 399 價格 洗髮互助-1 洗髮互助-1 第三方卡券 第三方卡券" at bounding box center [494, 227] width 705 height 88
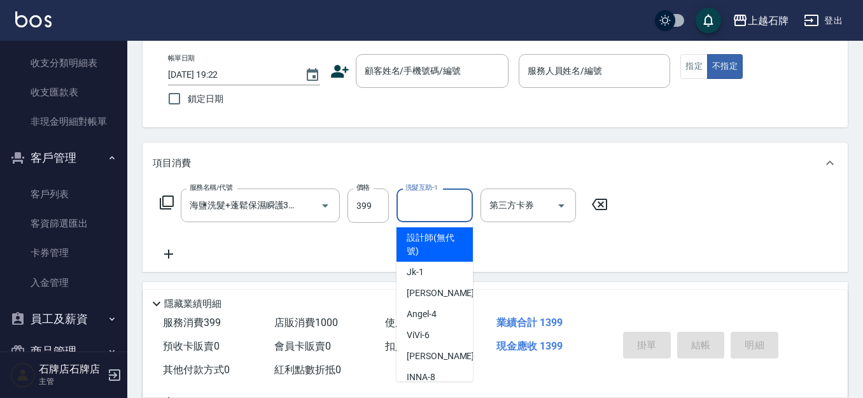
click at [424, 211] on input "洗髮互助-1" at bounding box center [434, 205] width 65 height 22
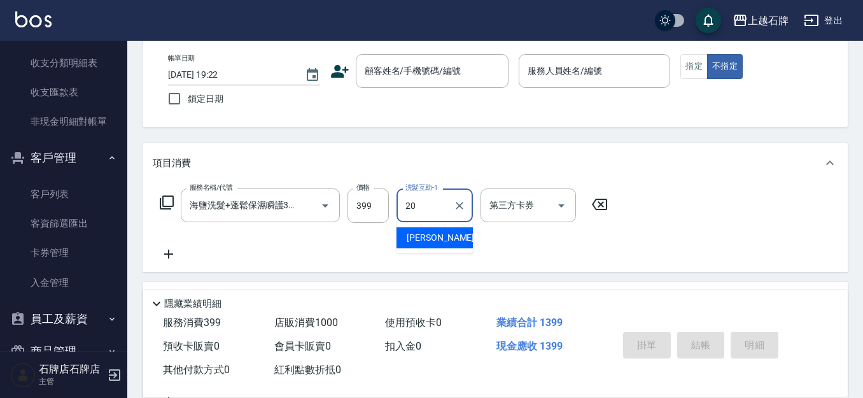
type input "彥伶-20"
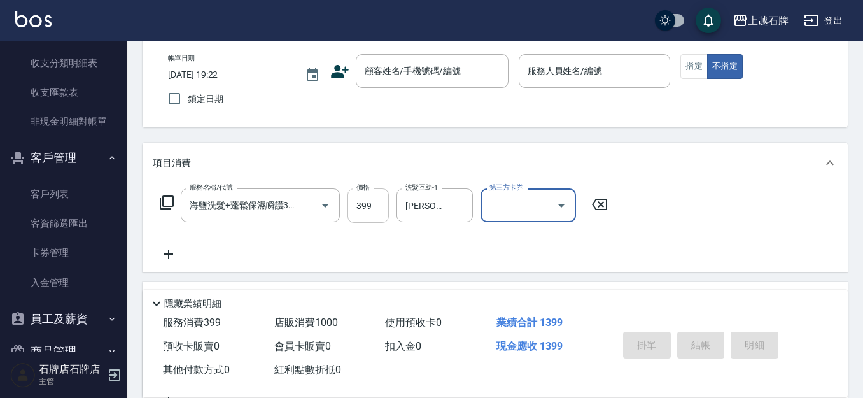
click at [372, 200] on input "399" at bounding box center [367, 205] width 41 height 34
type input "499"
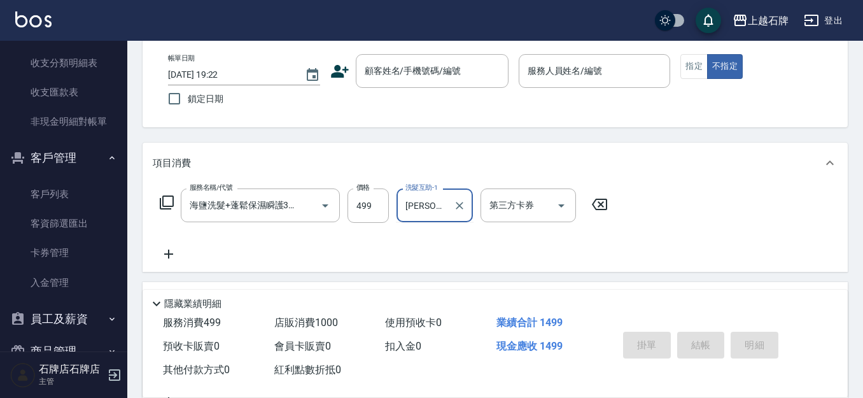
type input "彥伶-20"
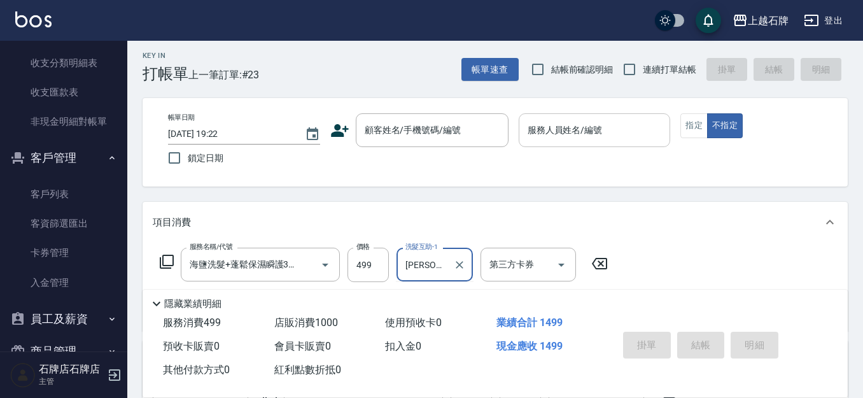
scroll to position [0, 0]
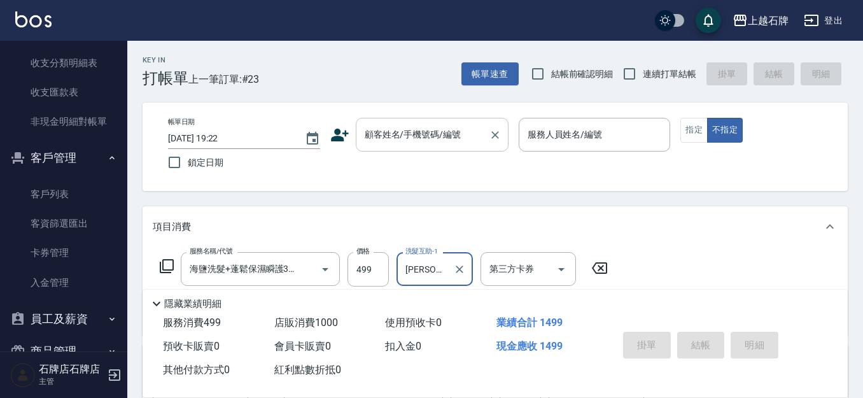
click at [391, 130] on div "顧客姓名/手機號碼/編號 顧客姓名/手機號碼/編號" at bounding box center [432, 135] width 153 height 34
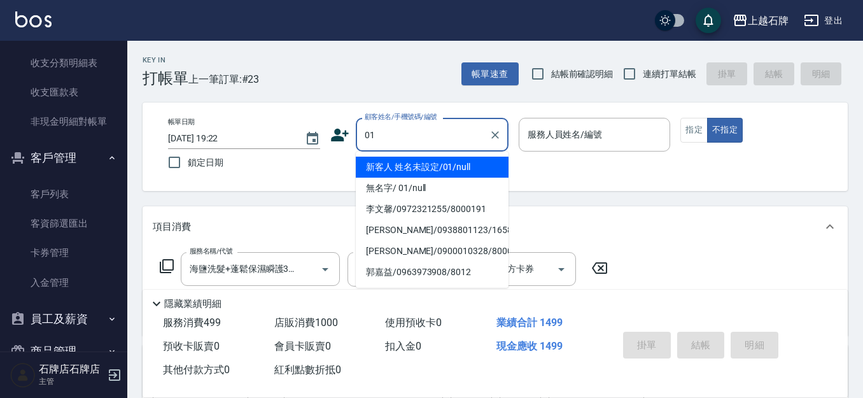
type input "01"
type input "6"
type input "新客人 姓名未設定/01/null"
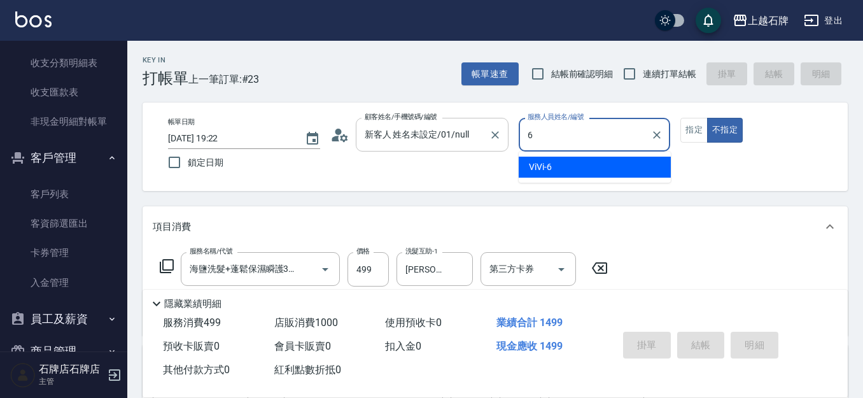
type input "6"
type button "false"
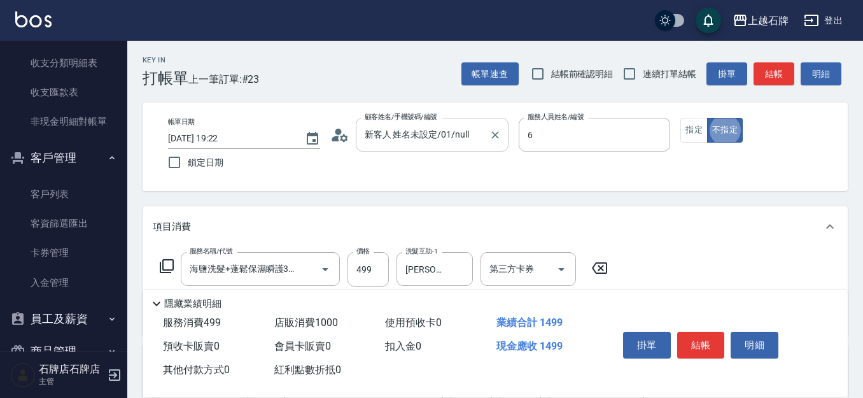
type input "ViVi-6"
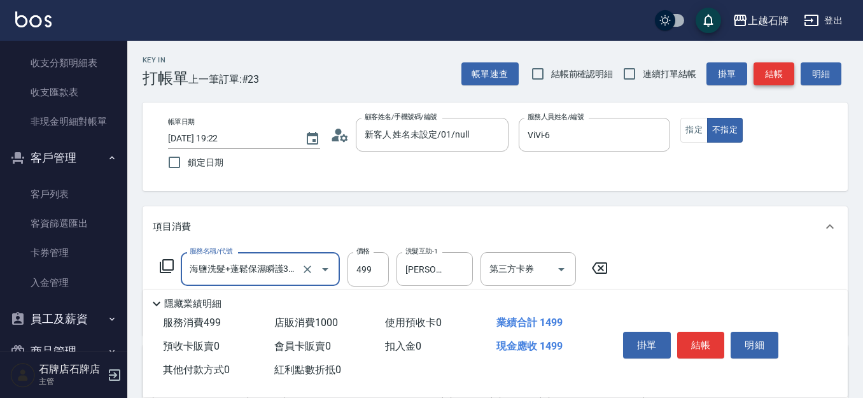
click at [777, 80] on button "結帳" at bounding box center [773, 74] width 41 height 24
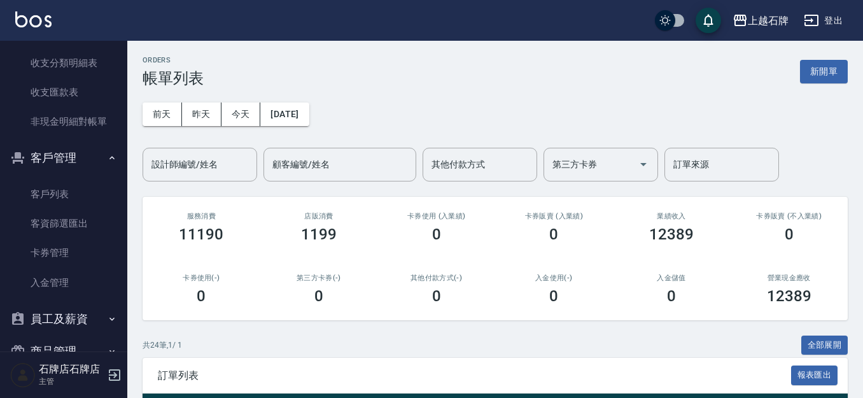
scroll to position [127, 0]
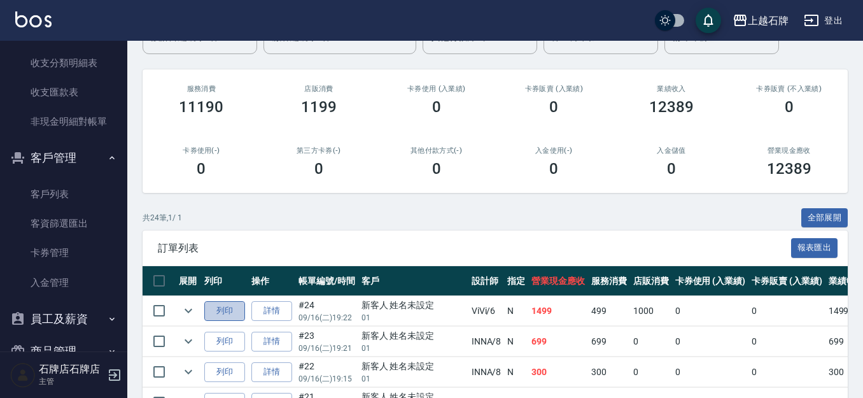
click at [226, 312] on button "列印" at bounding box center [224, 311] width 41 height 20
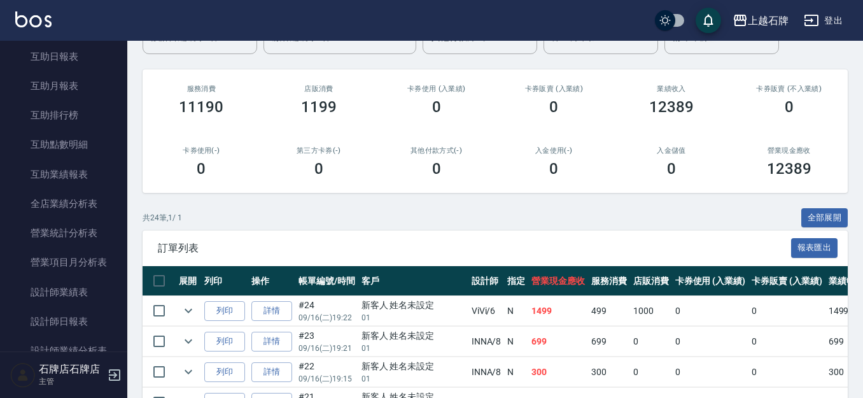
scroll to position [0, 0]
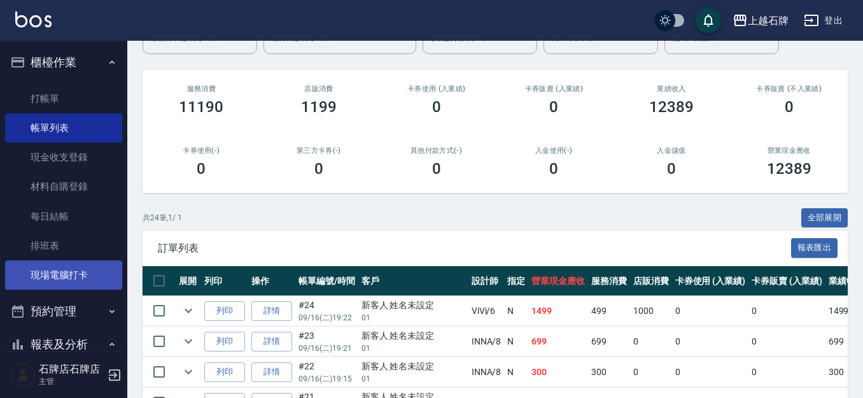
click at [53, 275] on link "現場電腦打卡" at bounding box center [63, 274] width 117 height 29
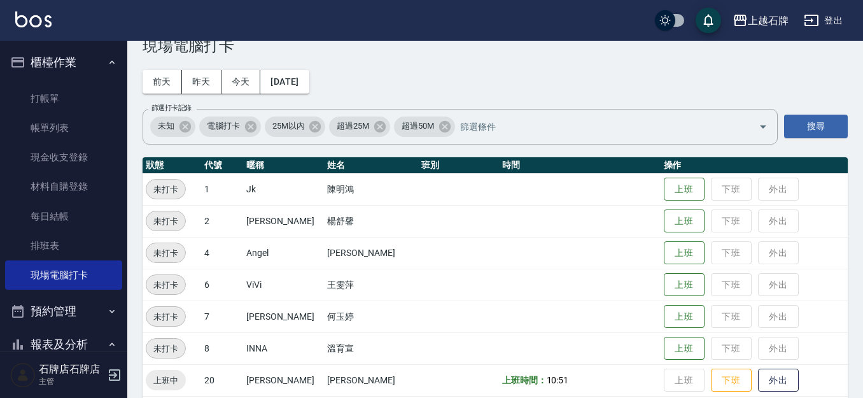
scroll to position [64, 0]
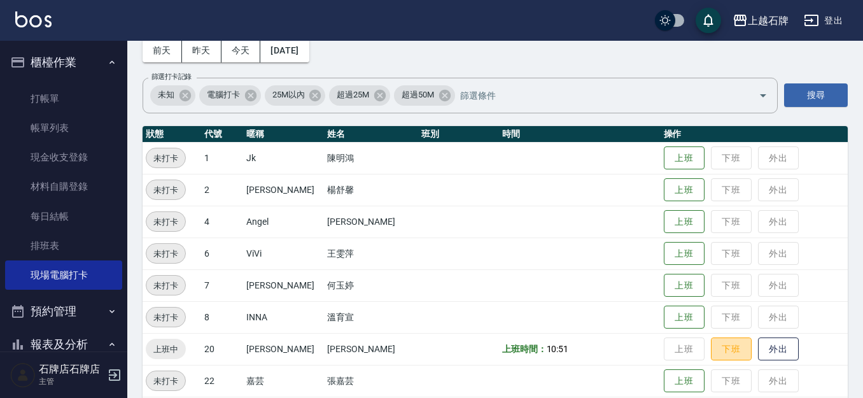
drag, startPoint x: 705, startPoint y: 345, endPoint x: 672, endPoint y: 336, distance: 34.3
click at [710, 345] on button "下班" at bounding box center [730, 349] width 41 height 24
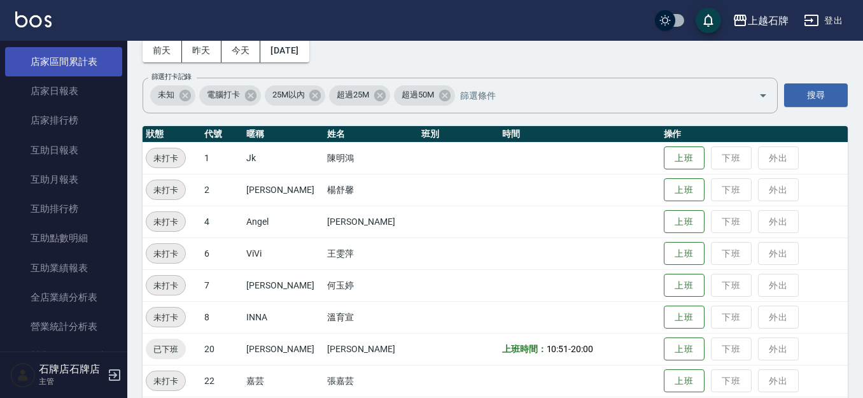
scroll to position [382, 0]
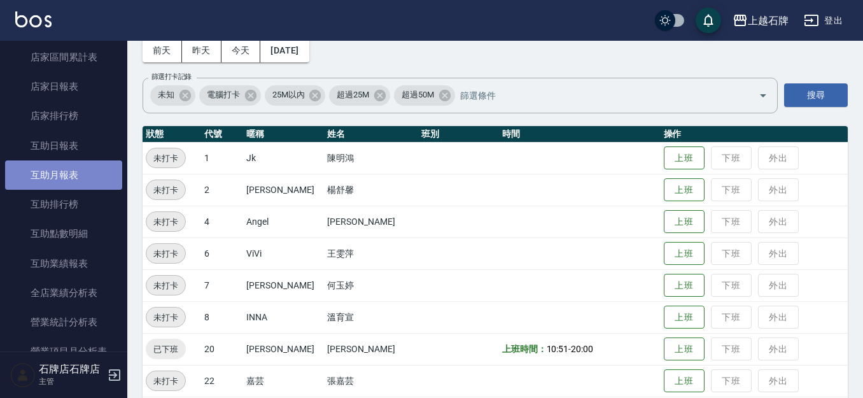
click at [73, 169] on link "互助月報表" at bounding box center [63, 174] width 117 height 29
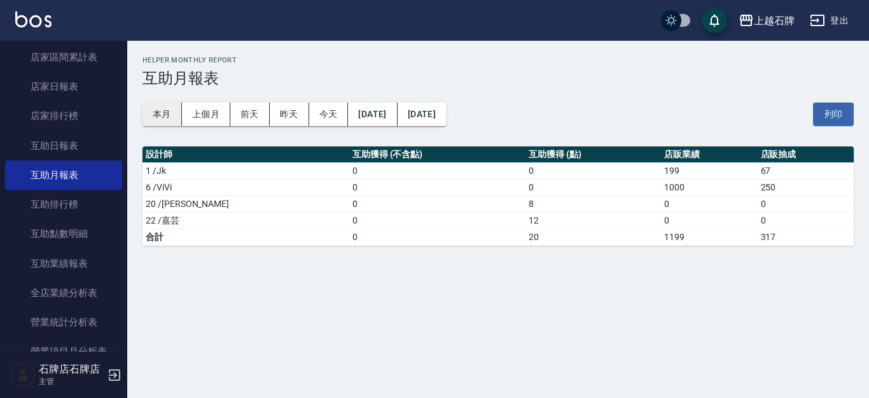
click at [162, 120] on button "本月" at bounding box center [161, 114] width 39 height 24
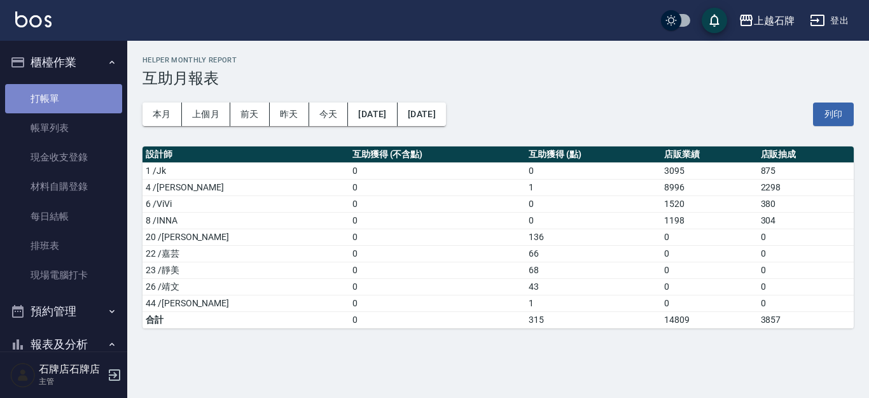
click at [99, 110] on link "打帳單" at bounding box center [63, 98] width 117 height 29
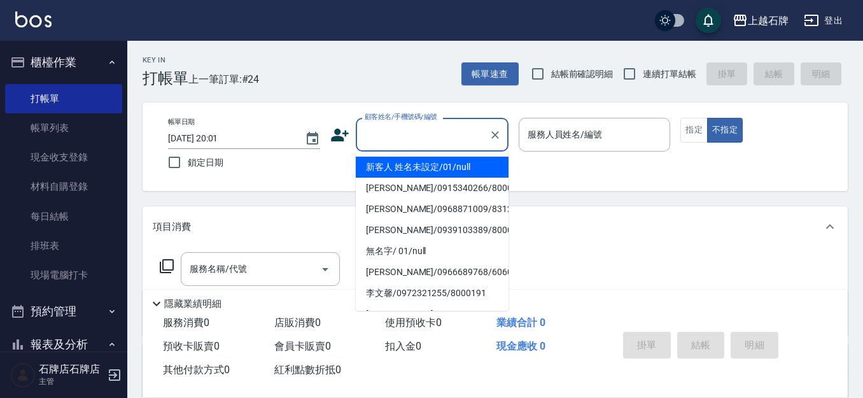
click at [424, 143] on input "顧客姓名/手機號碼/編號" at bounding box center [422, 134] width 122 height 22
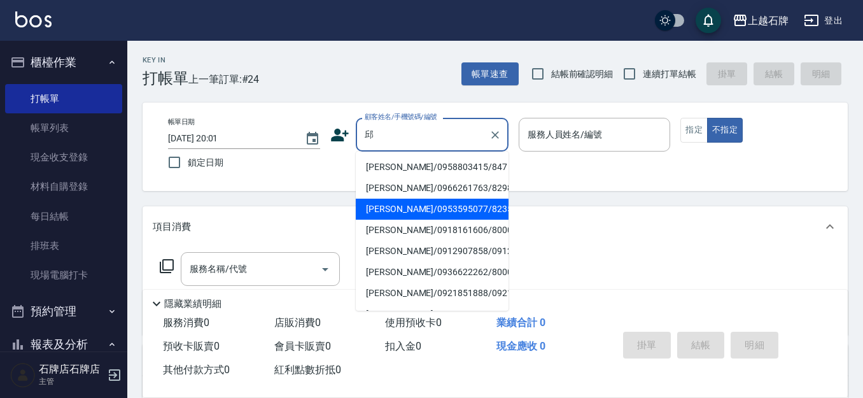
click at [440, 205] on li "邱政元/0953595077/8235" at bounding box center [432, 208] width 153 height 21
type input "邱政元/0953595077/8235"
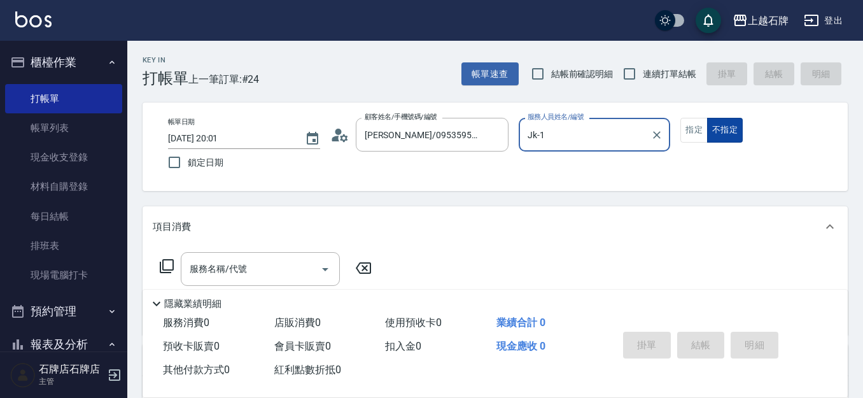
type input "Jk-1"
click at [691, 132] on button "指定" at bounding box center [693, 130] width 27 height 25
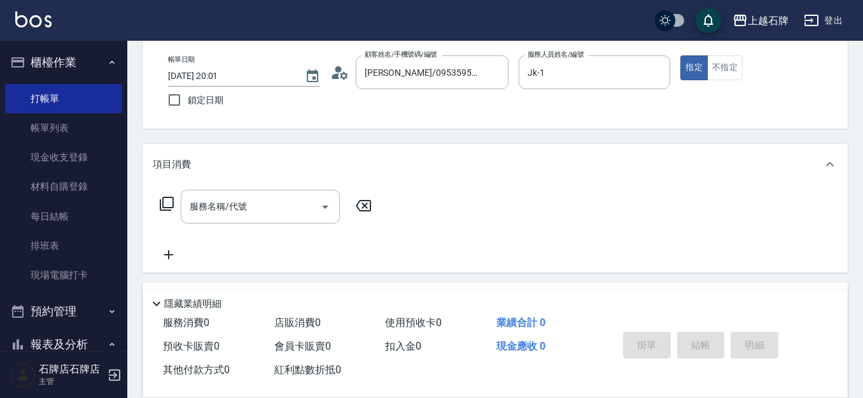
scroll to position [127, 0]
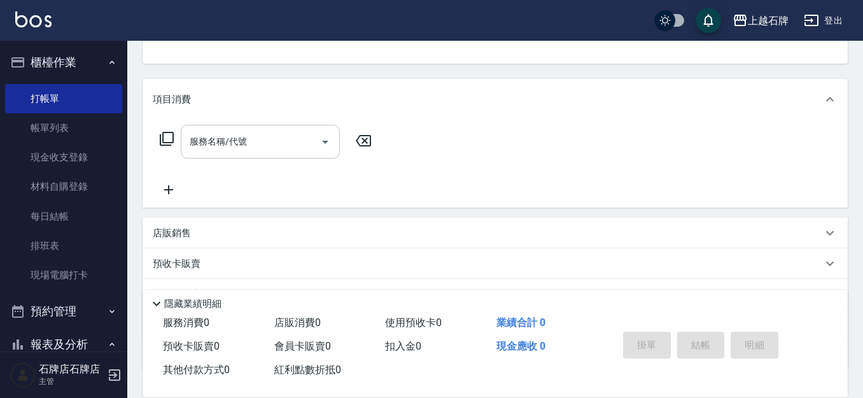
click at [243, 130] on div "服務名稱/代號" at bounding box center [260, 142] width 159 height 34
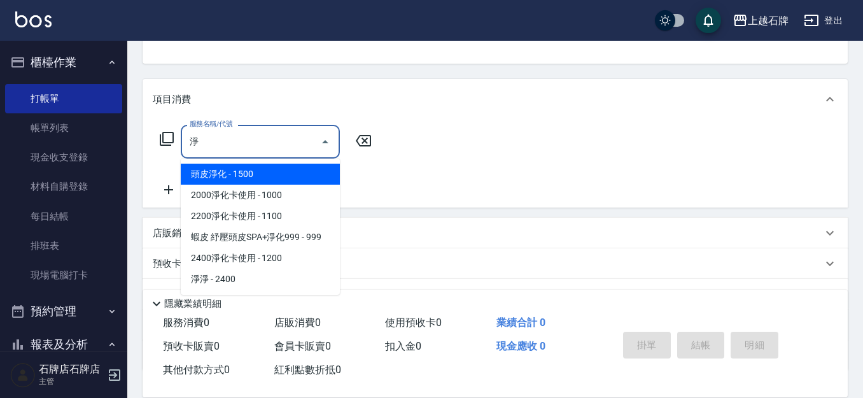
click at [253, 170] on span "頭皮淨化 - 1500" at bounding box center [260, 173] width 159 height 21
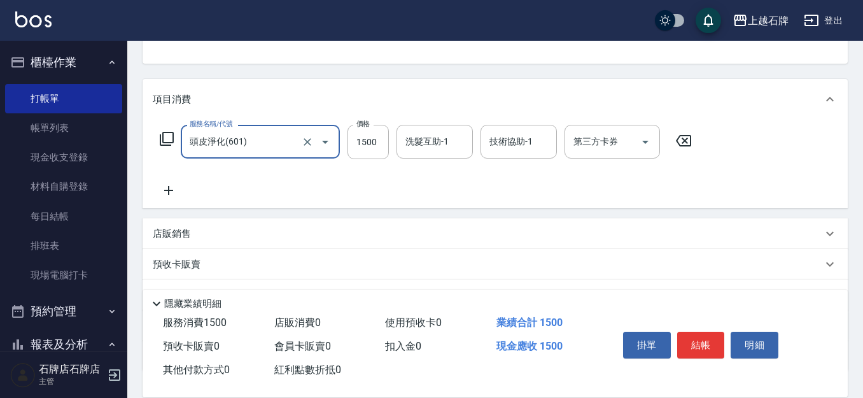
type input "頭皮淨化(601)"
click at [169, 184] on icon at bounding box center [169, 190] width 32 height 15
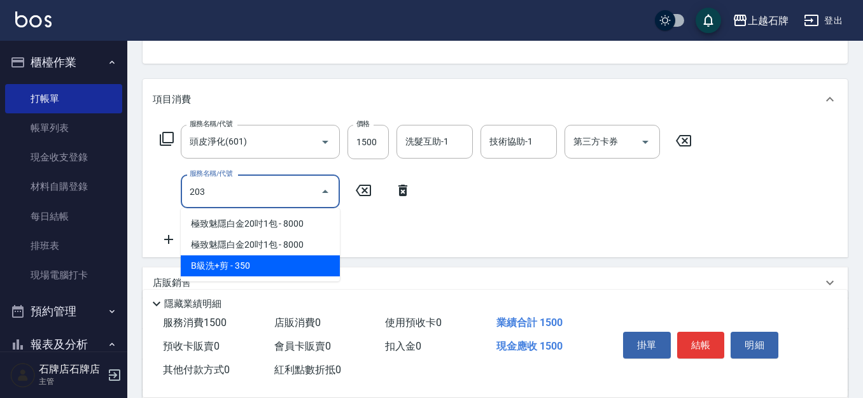
click at [271, 268] on span "B級洗+剪 - 350" at bounding box center [260, 265] width 159 height 21
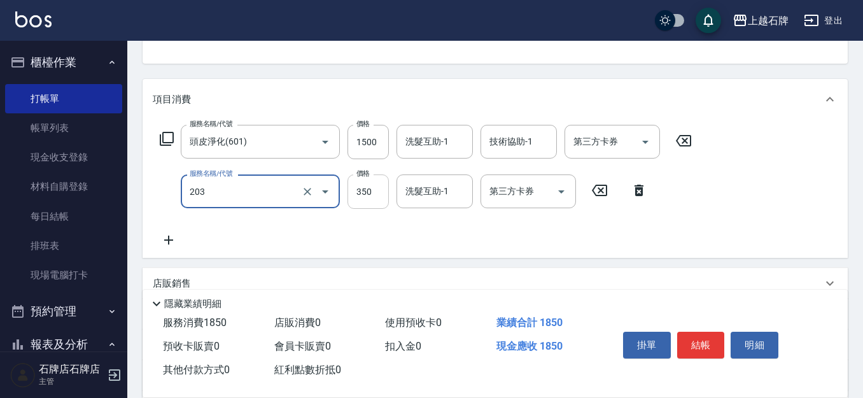
click at [373, 195] on input "350" at bounding box center [367, 191] width 41 height 34
type input "B級洗+剪(203)"
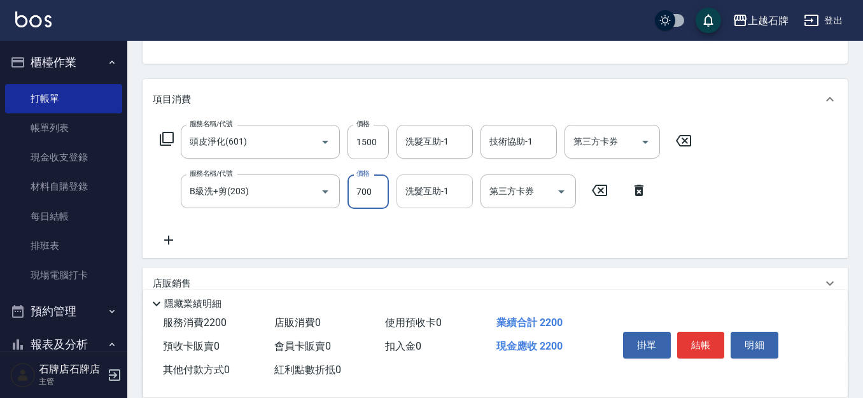
click at [419, 206] on div "洗髮互助-1" at bounding box center [434, 191] width 76 height 34
type input "700"
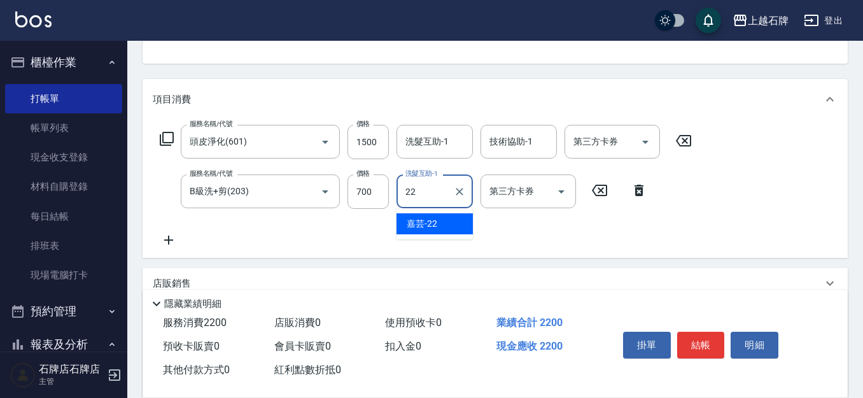
click at [428, 217] on span "嘉芸 -22" at bounding box center [421, 223] width 31 height 13
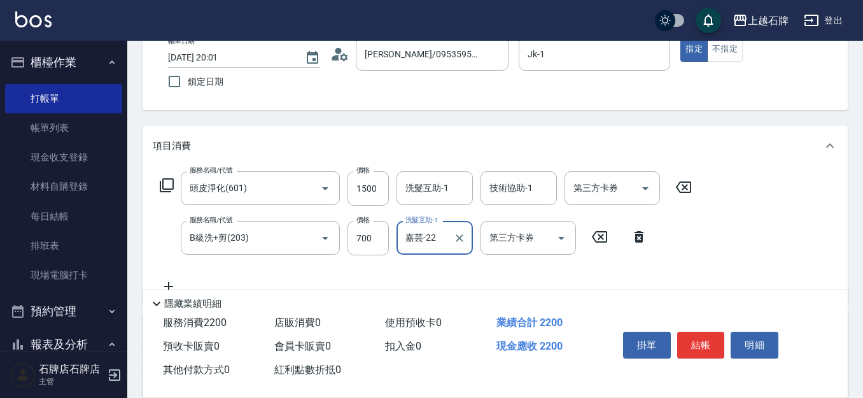
scroll to position [0, 0]
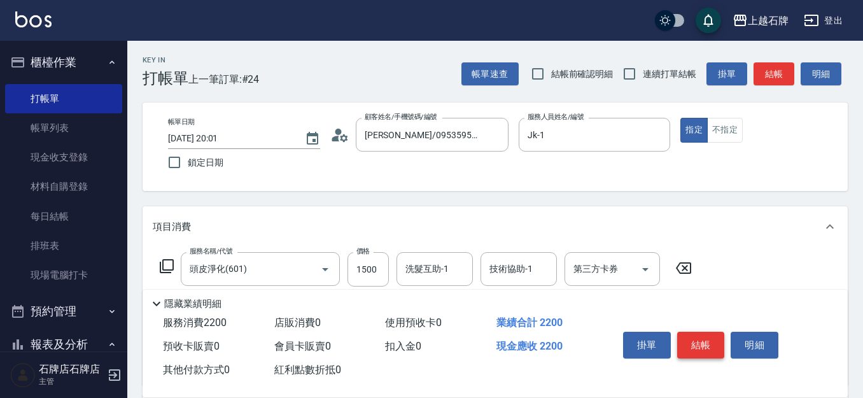
type input "嘉芸-22"
click at [711, 333] on button "結帳" at bounding box center [701, 344] width 48 height 27
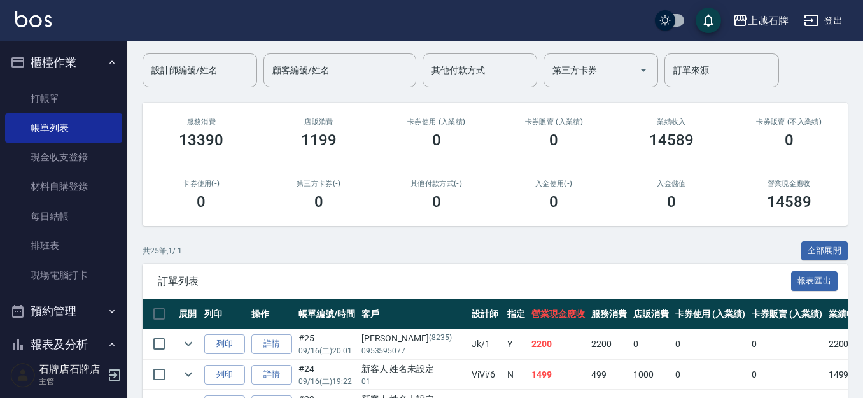
scroll to position [127, 0]
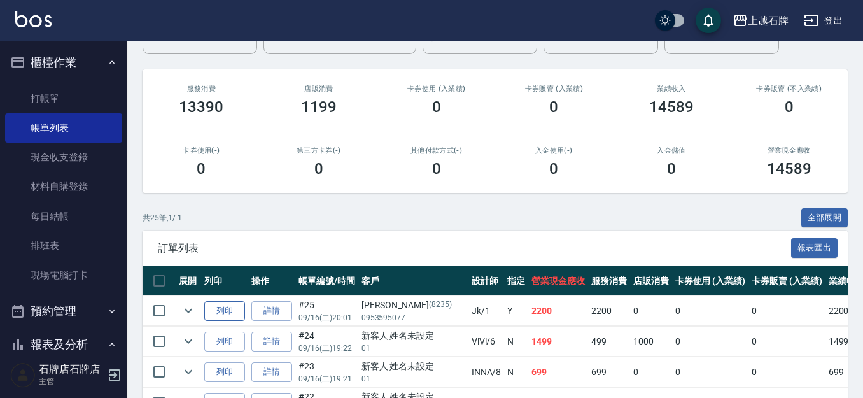
click at [240, 309] on button "列印" at bounding box center [224, 311] width 41 height 20
click at [84, 103] on link "打帳單" at bounding box center [63, 98] width 117 height 29
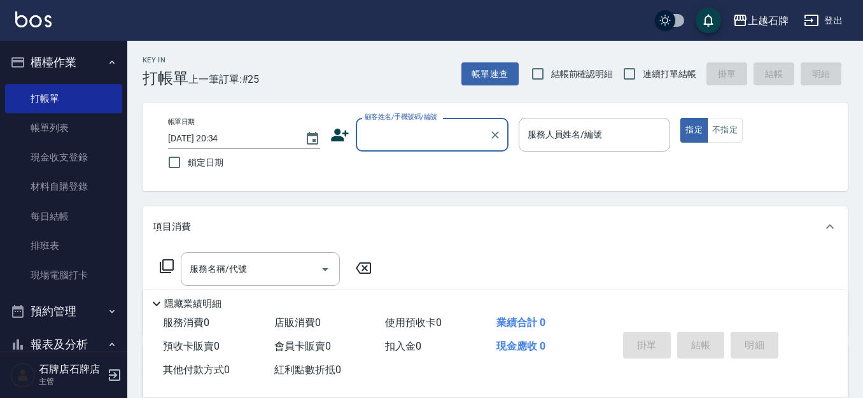
click at [422, 125] on input "顧客姓名/手機號碼/編號" at bounding box center [422, 134] width 122 height 22
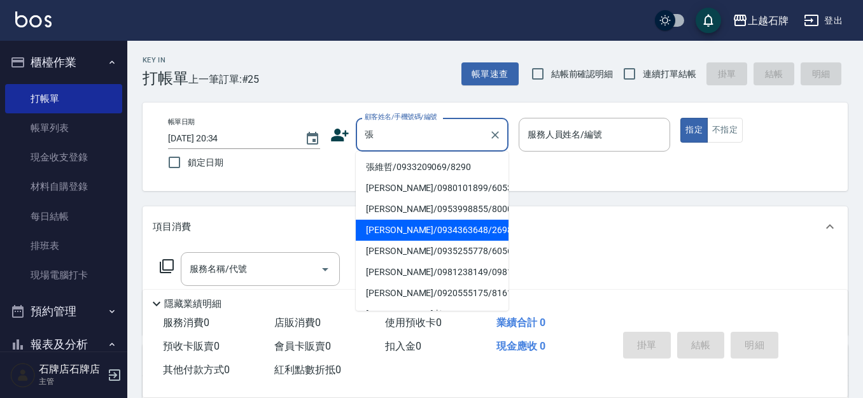
click at [469, 237] on li "張雯涵/0934363648/2698" at bounding box center [432, 229] width 153 height 21
type input "張雯涵/0934363648/2698"
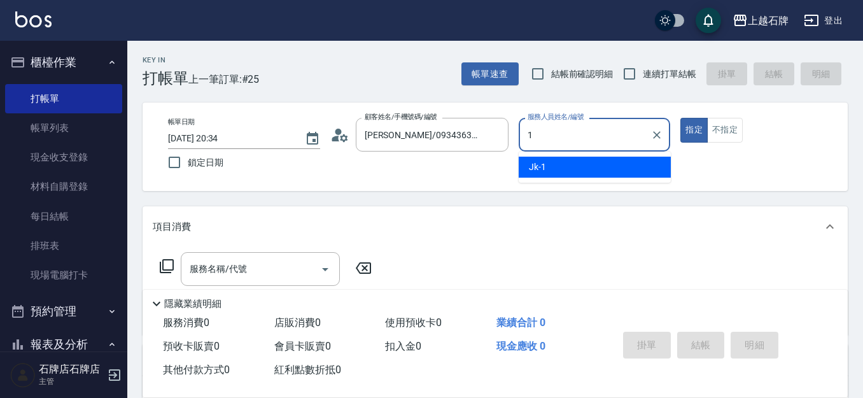
click at [614, 167] on div "Jk -1" at bounding box center [594, 166] width 152 height 21
type input "Jk-1"
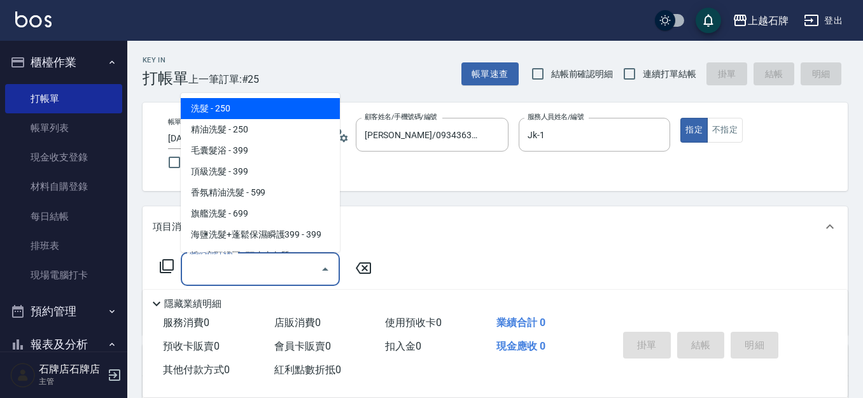
click at [270, 261] on input "服務名稱/代號" at bounding box center [250, 269] width 128 height 22
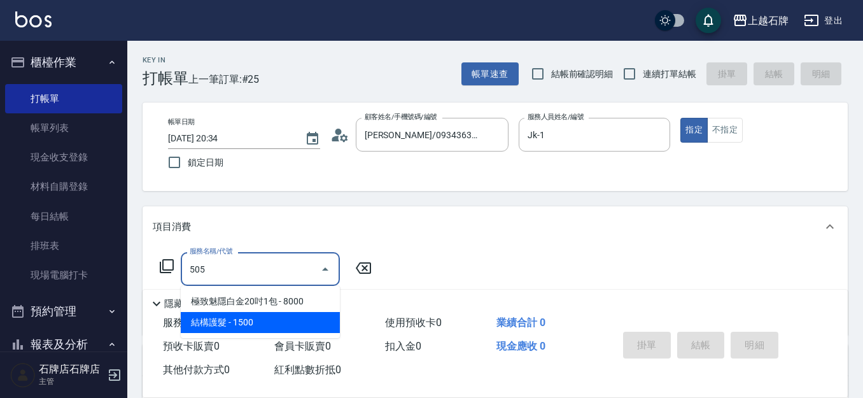
drag, startPoint x: 265, startPoint y: 328, endPoint x: 265, endPoint y: 321, distance: 7.0
click at [264, 328] on span "結構護髮 - 1500" at bounding box center [260, 322] width 159 height 21
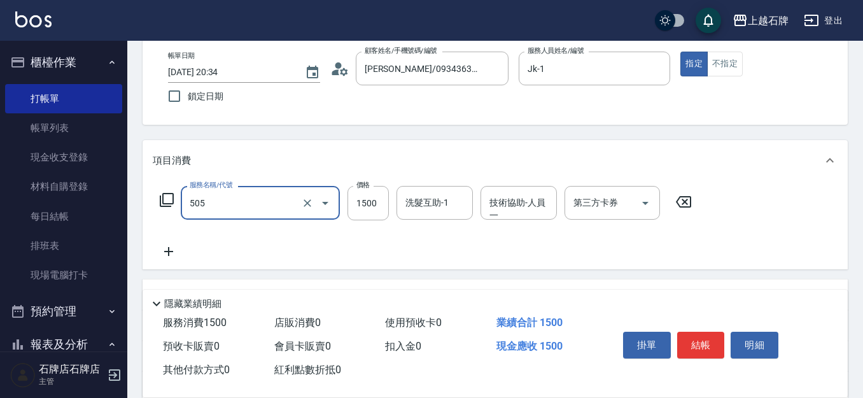
scroll to position [127, 0]
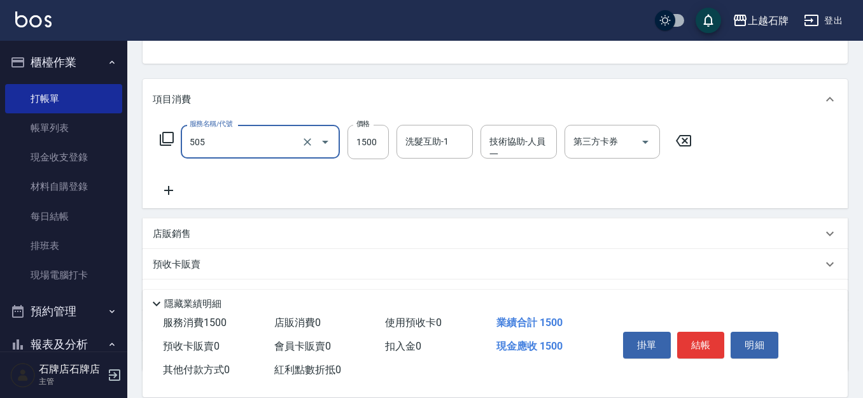
type input "結構護髮(505)"
click at [181, 188] on icon at bounding box center [169, 190] width 32 height 15
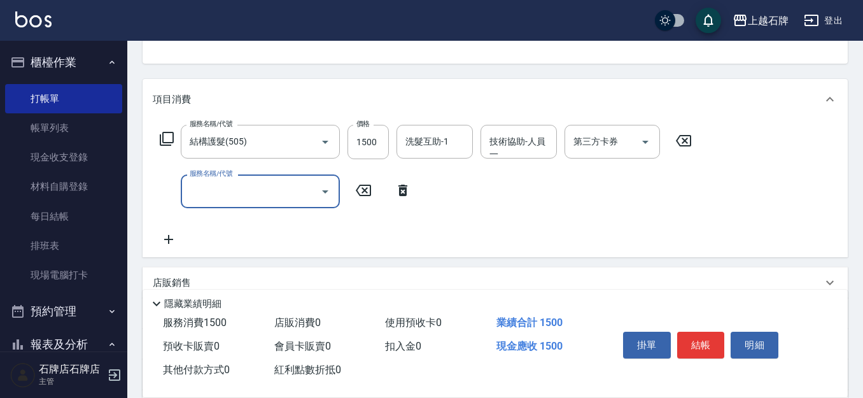
click at [390, 182] on div "服務名稱/代號 服務名稱/代號" at bounding box center [286, 191] width 266 height 34
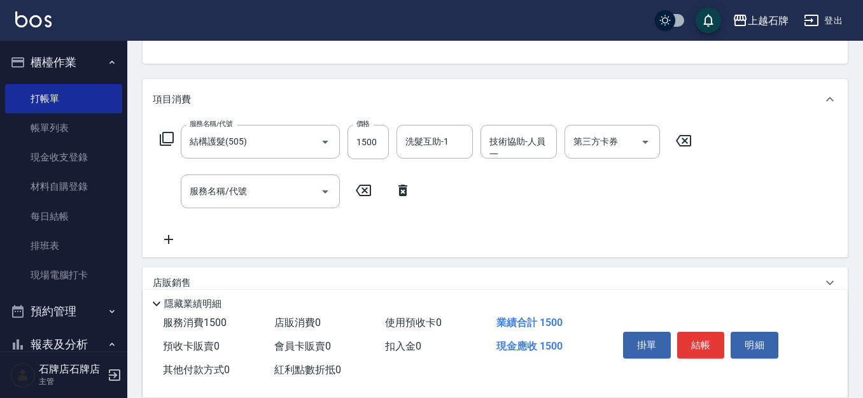
drag, startPoint x: 400, startPoint y: 190, endPoint x: 378, endPoint y: 168, distance: 31.5
click at [400, 191] on icon at bounding box center [402, 189] width 9 height 11
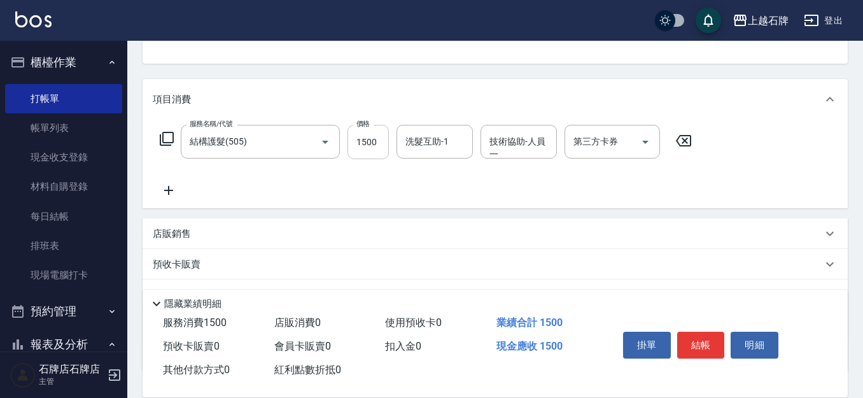
click at [371, 153] on input "1500" at bounding box center [367, 142] width 41 height 34
type input "1600"
click at [519, 69] on div "Key In 打帳單 上一筆訂單:#25 帳單速查 結帳前確認明細 連續打單結帳 掛單 結帳 明細 帳單日期 2025/09/16 20:34 鎖定日期 顧客…" at bounding box center [494, 202] width 735 height 579
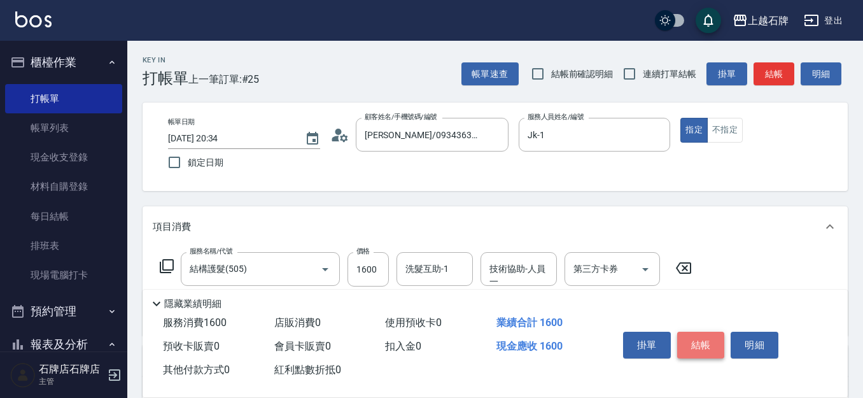
click at [704, 343] on button "結帳" at bounding box center [701, 344] width 48 height 27
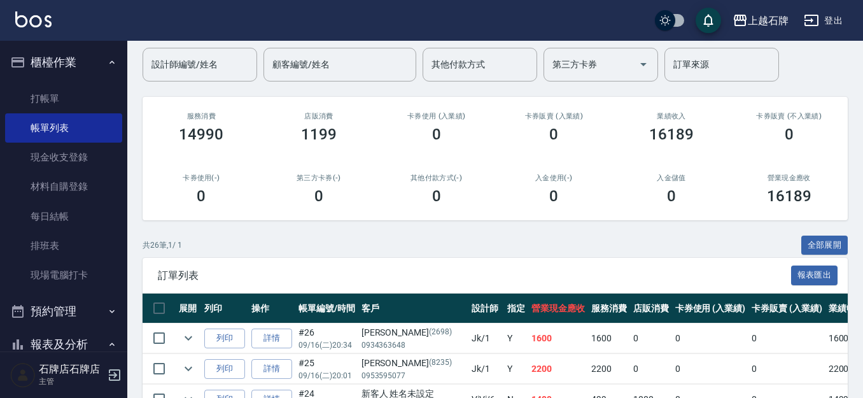
scroll to position [127, 0]
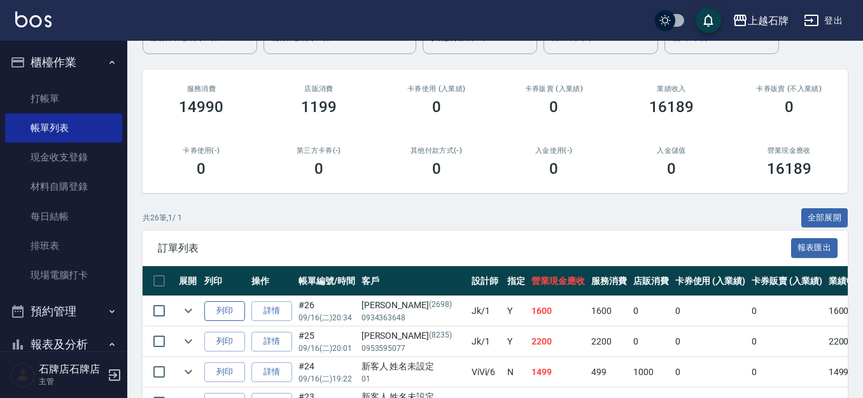
click at [234, 304] on button "列印" at bounding box center [224, 311] width 41 height 20
click at [230, 313] on button "列印" at bounding box center [224, 311] width 41 height 20
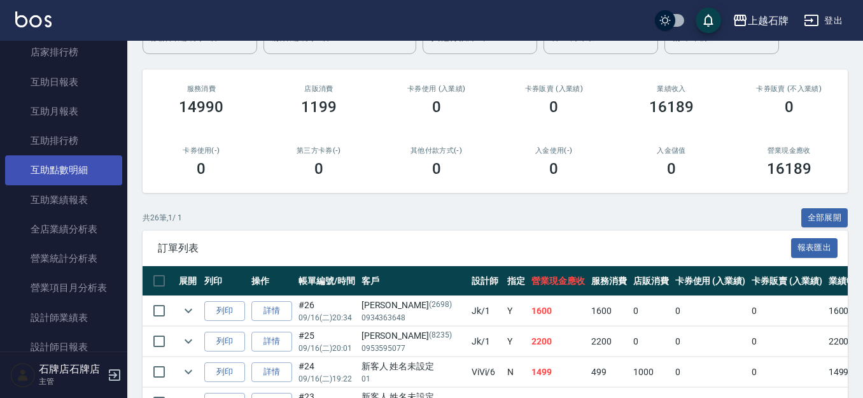
scroll to position [509, 0]
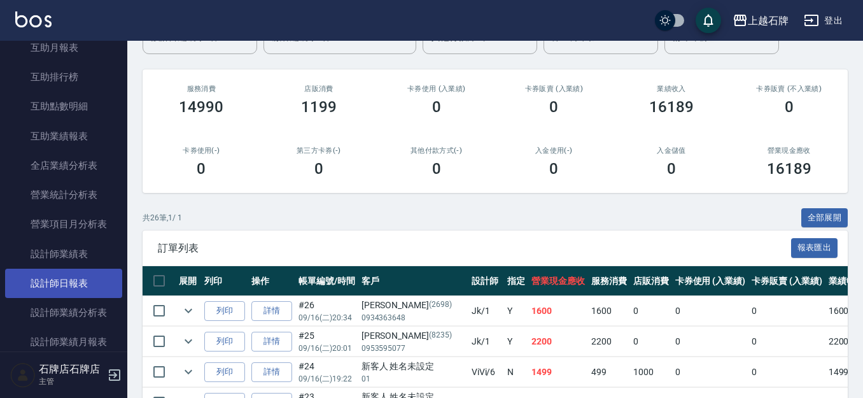
click at [102, 281] on link "設計師日報表" at bounding box center [63, 282] width 117 height 29
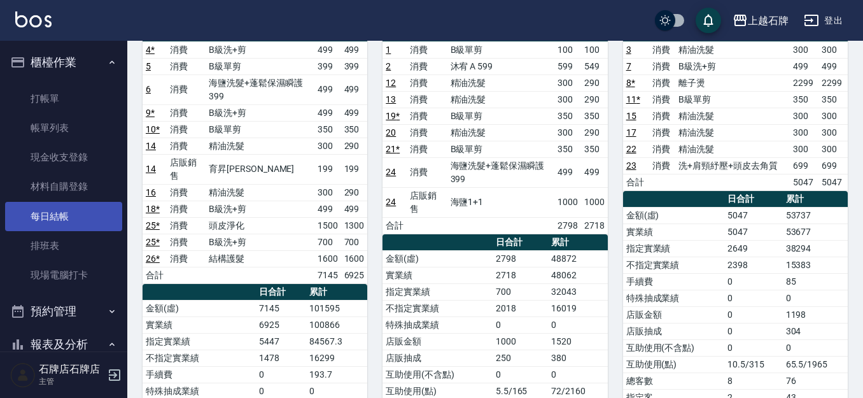
scroll to position [127, 0]
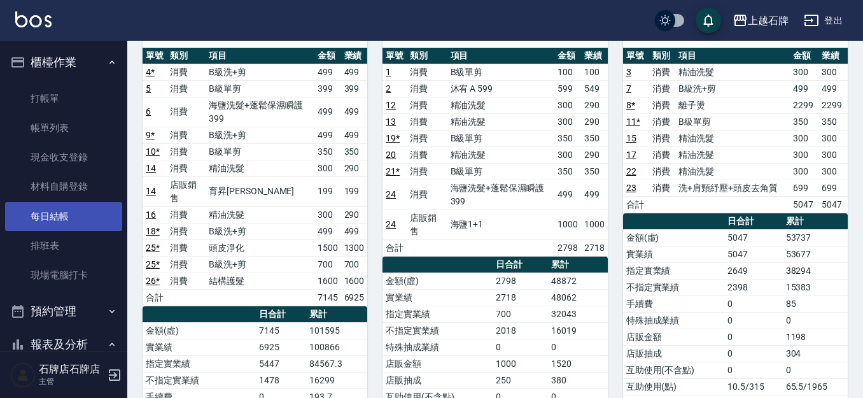
click at [81, 207] on link "每日結帳" at bounding box center [63, 216] width 117 height 29
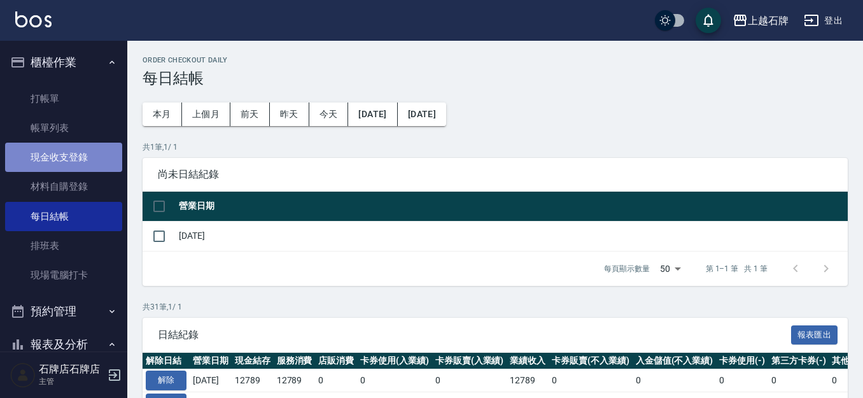
drag, startPoint x: 95, startPoint y: 163, endPoint x: 108, endPoint y: 157, distance: 14.0
click at [96, 163] on link "現金收支登錄" at bounding box center [63, 156] width 117 height 29
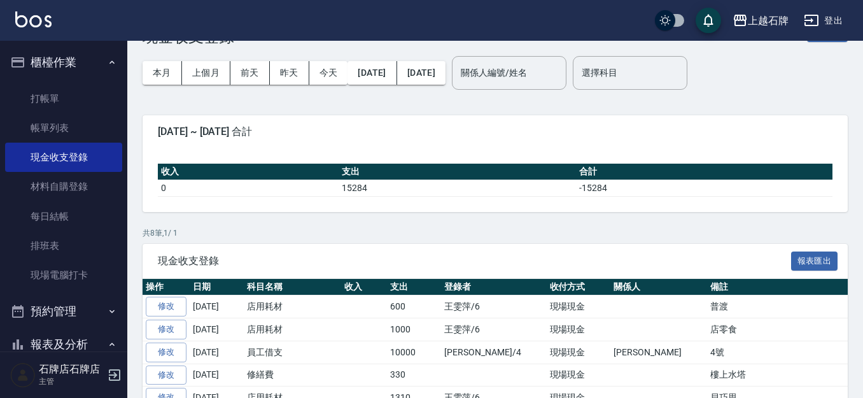
scroll to position [64, 0]
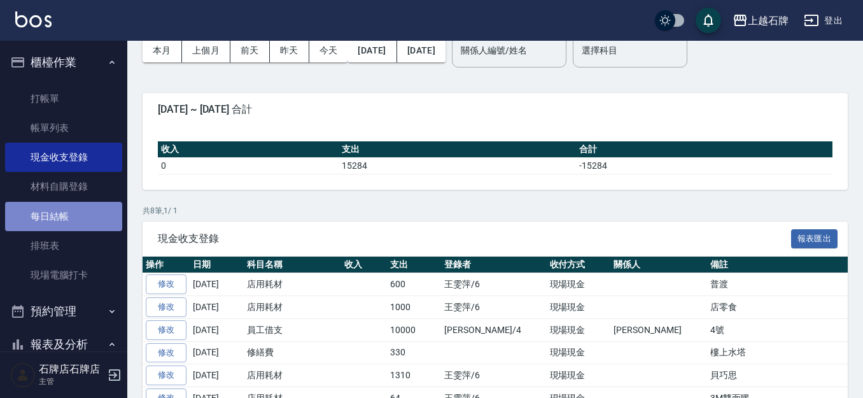
click at [99, 206] on link "每日結帳" at bounding box center [63, 216] width 117 height 29
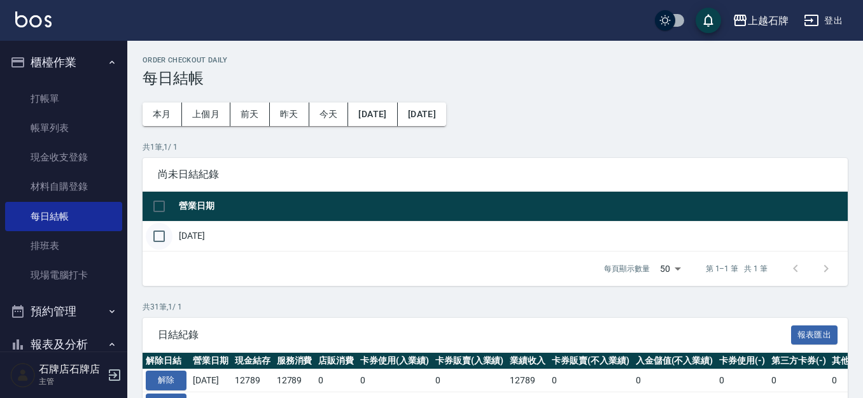
click at [165, 232] on input "checkbox" at bounding box center [159, 236] width 27 height 27
checkbox input "true"
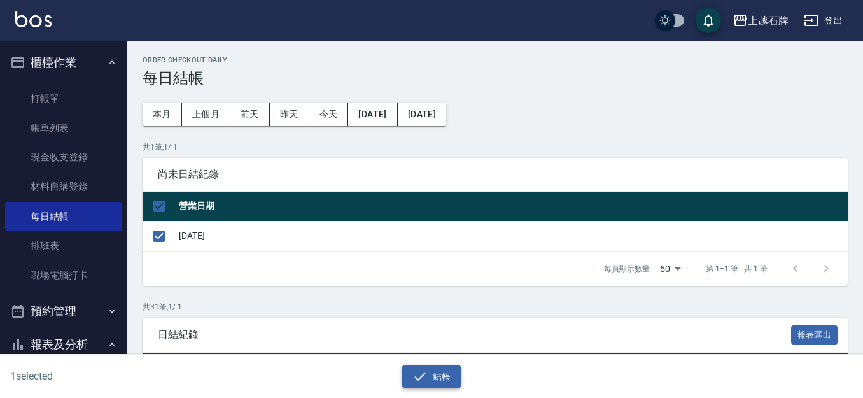
click at [434, 368] on button "結帳" at bounding box center [431, 376] width 59 height 24
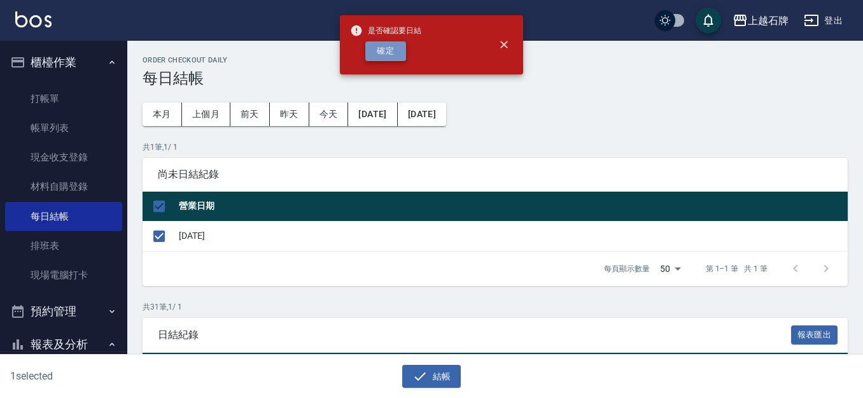
click at [378, 46] on button "確定" at bounding box center [385, 51] width 41 height 20
checkbox input "false"
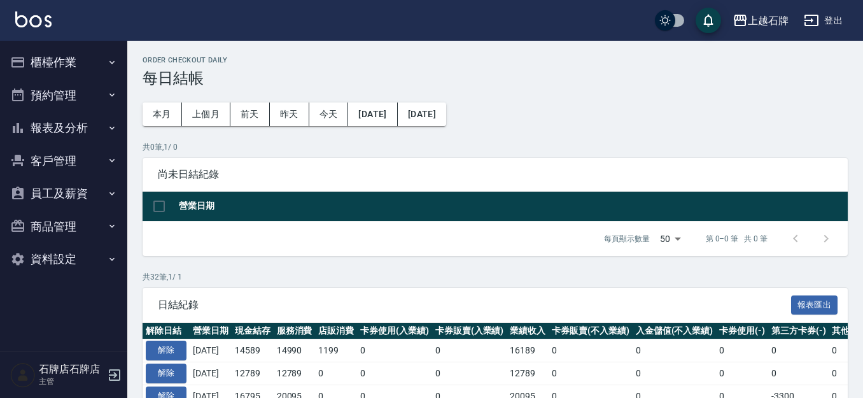
click at [48, 121] on button "報表及分析" at bounding box center [63, 127] width 117 height 33
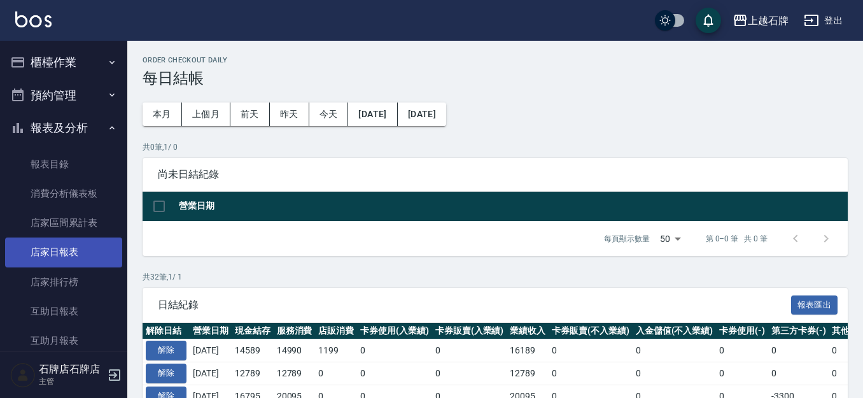
click at [55, 250] on link "店家日報表" at bounding box center [63, 251] width 117 height 29
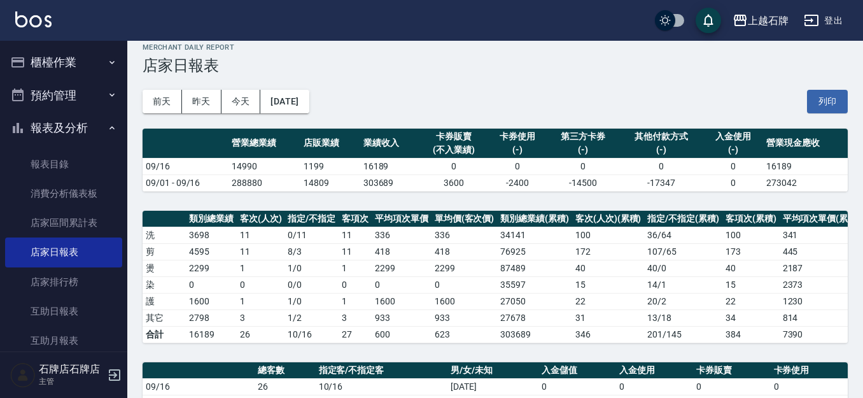
scroll to position [21, 0]
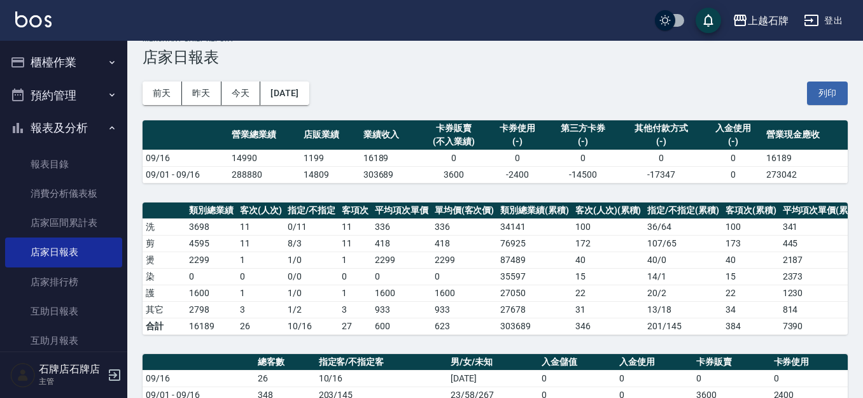
drag, startPoint x: 635, startPoint y: 83, endPoint x: 681, endPoint y: 76, distance: 47.0
click at [635, 83] on div "[DATE] [DATE] [DATE] [DATE] 列印" at bounding box center [494, 93] width 705 height 54
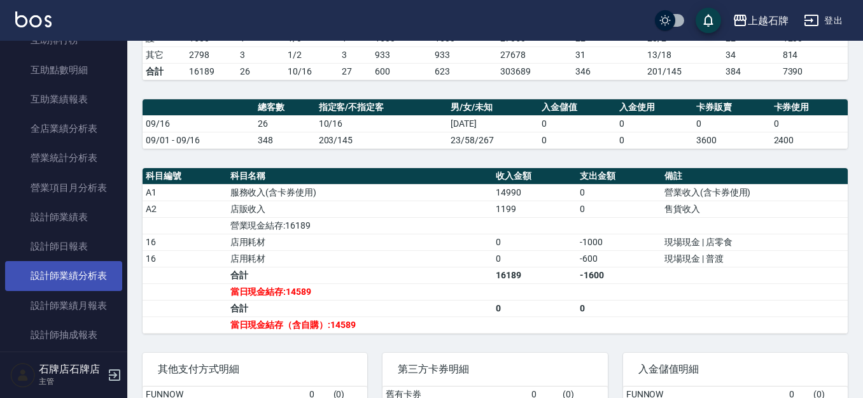
scroll to position [445, 0]
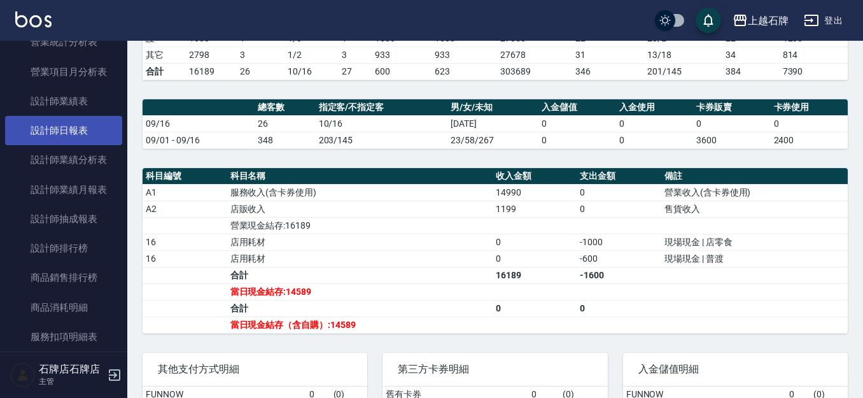
click at [97, 139] on link "設計師日報表" at bounding box center [63, 130] width 117 height 29
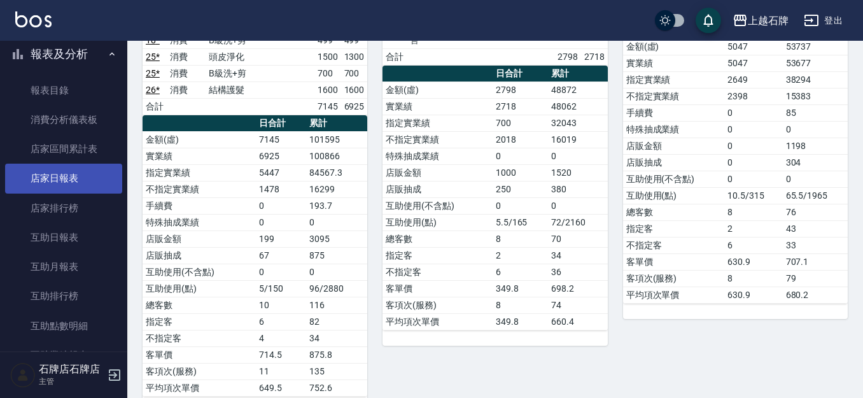
scroll to position [64, 0]
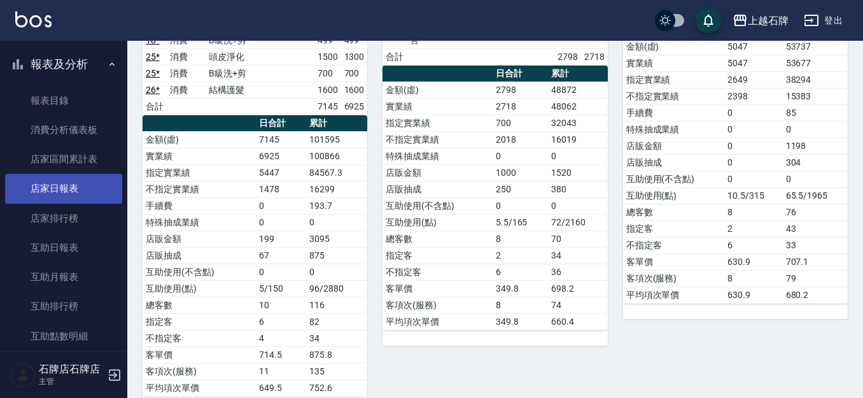
click at [89, 195] on link "店家日報表" at bounding box center [63, 188] width 117 height 29
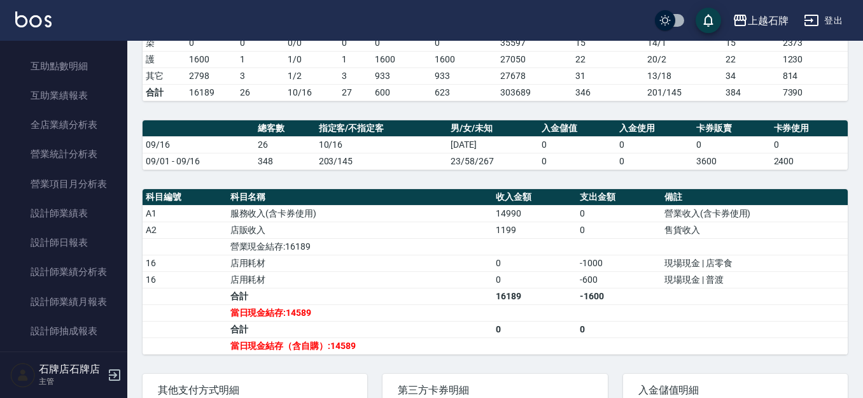
scroll to position [318, 0]
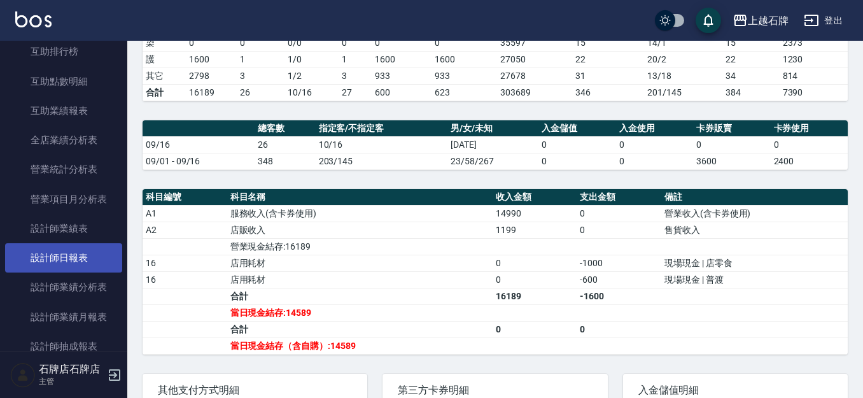
click at [81, 265] on link "設計師日報表" at bounding box center [63, 257] width 117 height 29
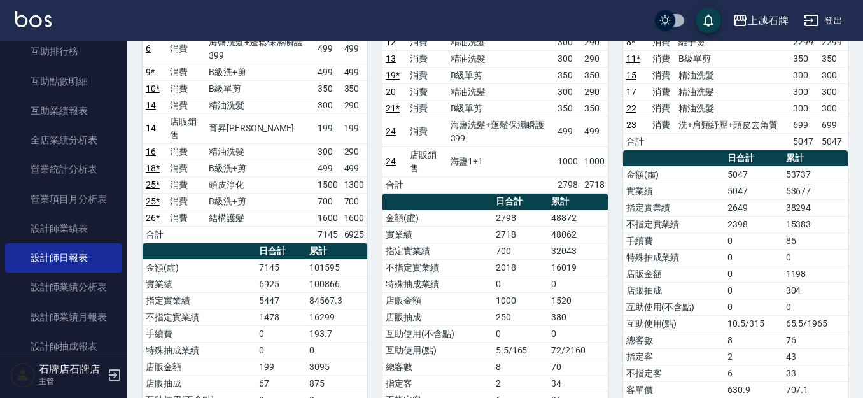
scroll to position [191, 0]
